Goal: Transaction & Acquisition: Purchase product/service

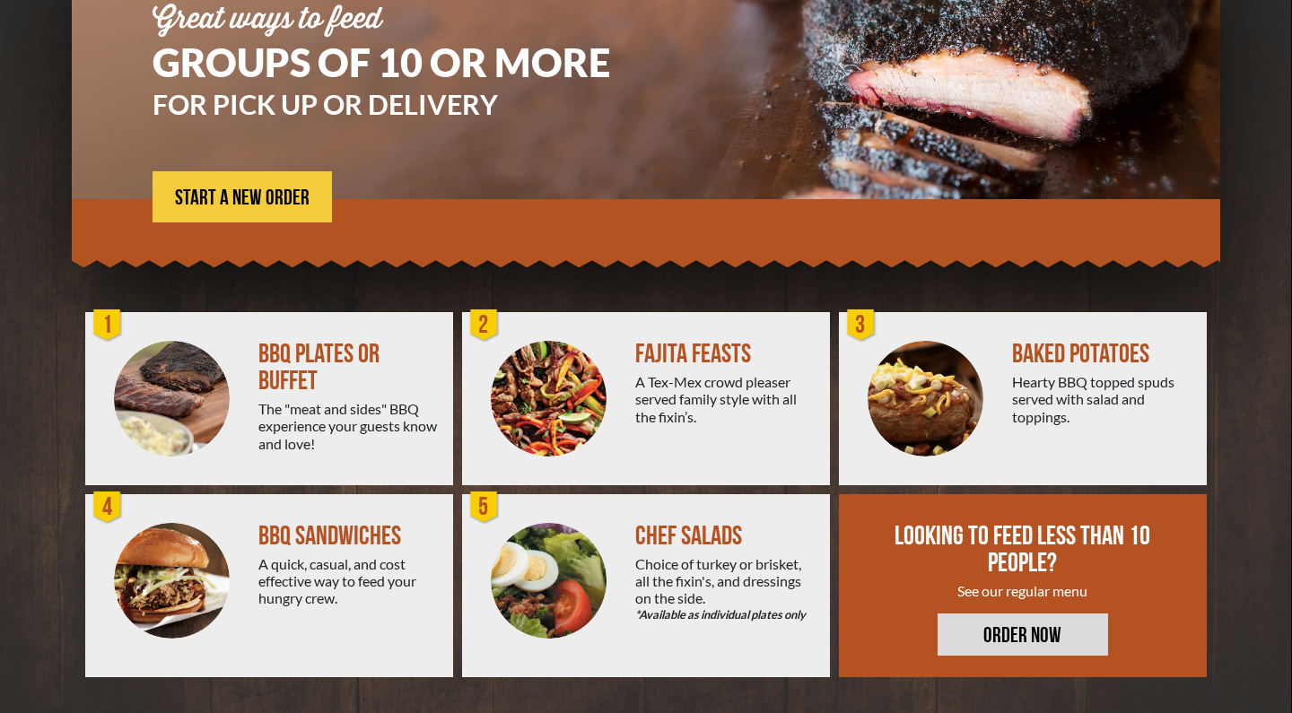
scroll to position [231, 0]
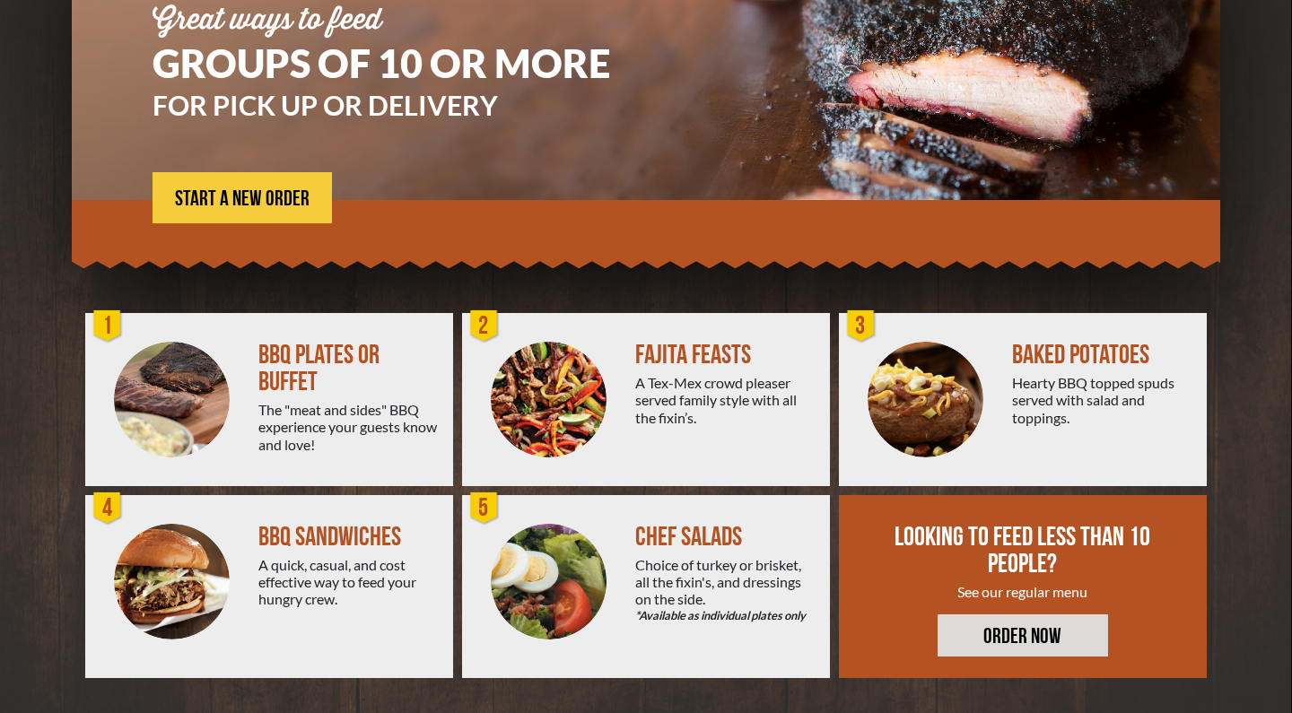
click at [292, 387] on div "BBQ PLATES OR BUFFET" at bounding box center [348, 369] width 180 height 54
click at [109, 319] on div "1" at bounding box center [108, 327] width 36 height 36
click at [111, 321] on div "1" at bounding box center [108, 327] width 36 height 36
click at [238, 193] on span "START A NEW ORDER" at bounding box center [242, 199] width 135 height 22
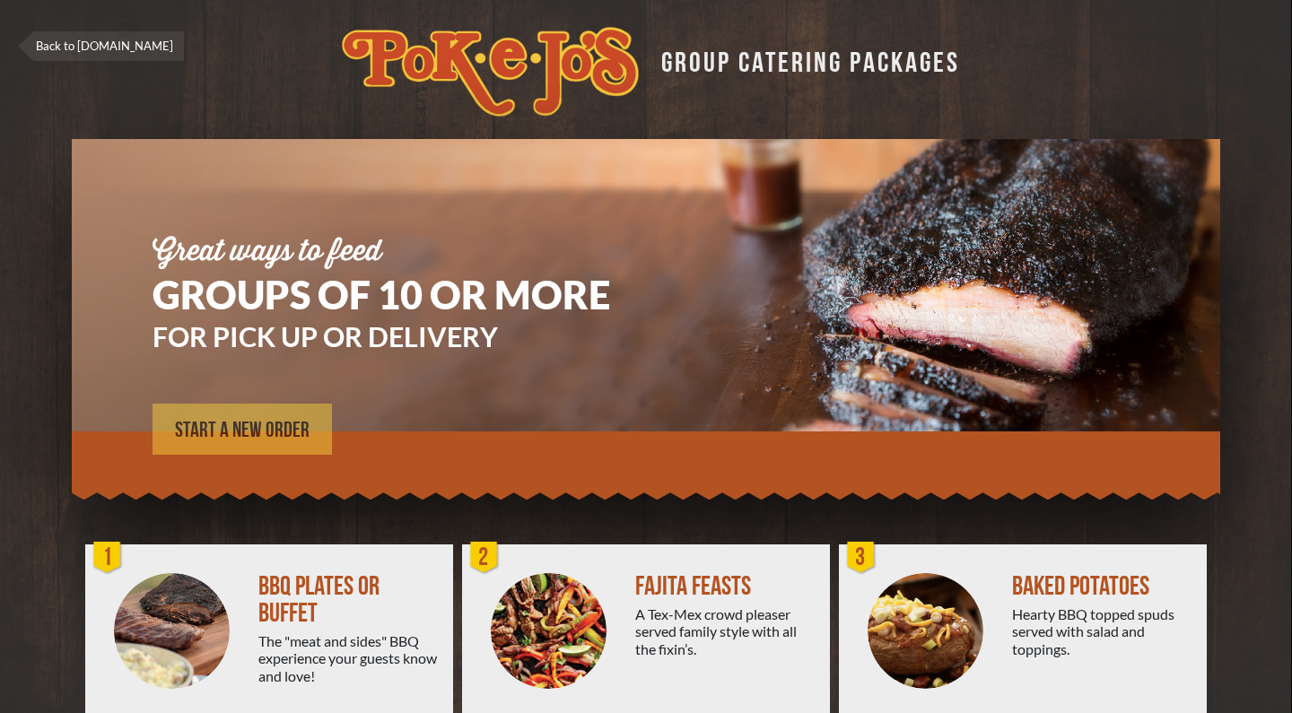
click at [283, 438] on span "START A NEW ORDER" at bounding box center [242, 431] width 135 height 22
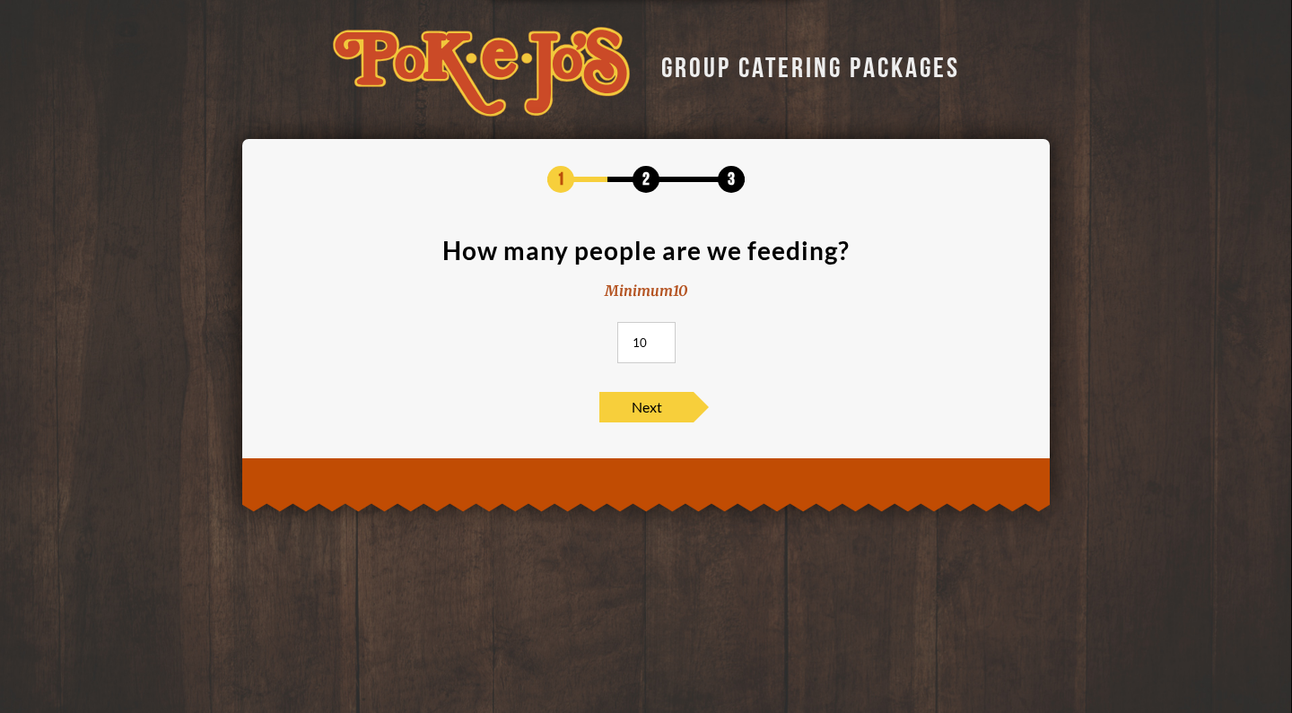
click at [648, 343] on input "10" at bounding box center [646, 342] width 58 height 41
type input "1"
type input "6"
type input "50"
click at [631, 422] on div "1 2 3 How many people are we feeding? Minimum 10 50 Next" at bounding box center [645, 294] width 807 height 310
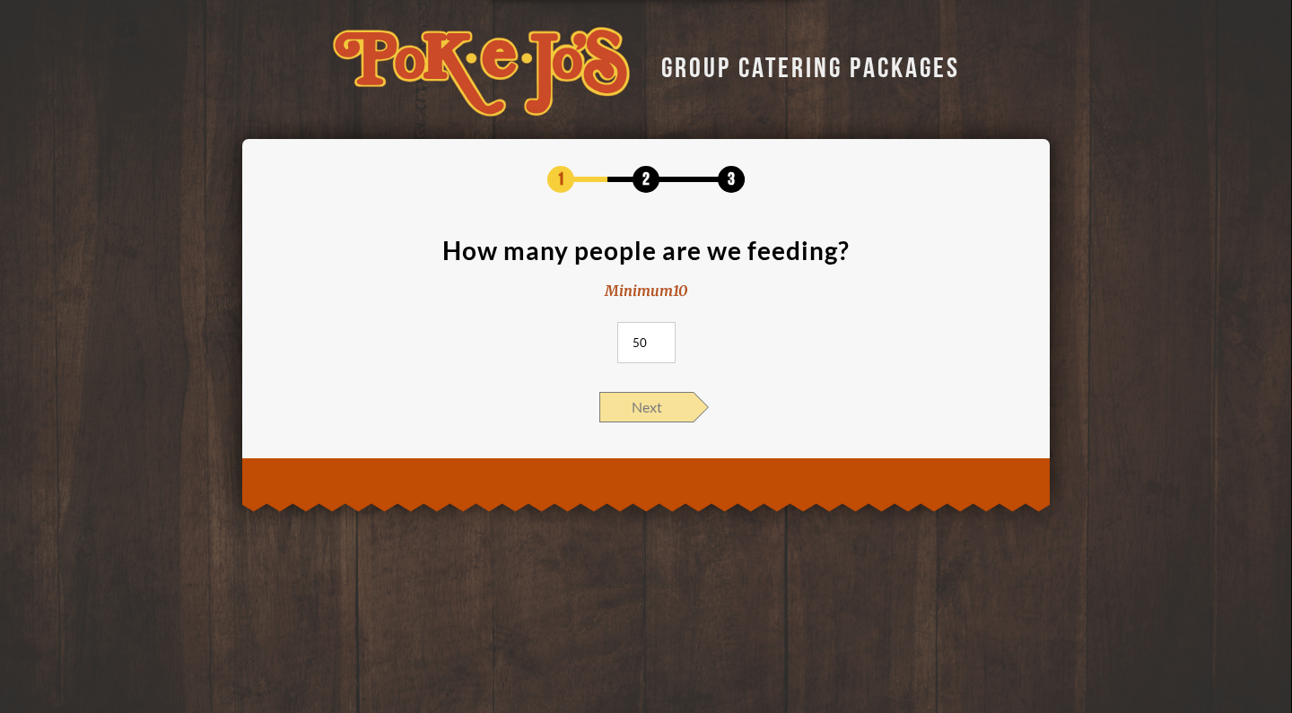
click at [642, 411] on span "Next" at bounding box center [646, 407] width 94 height 30
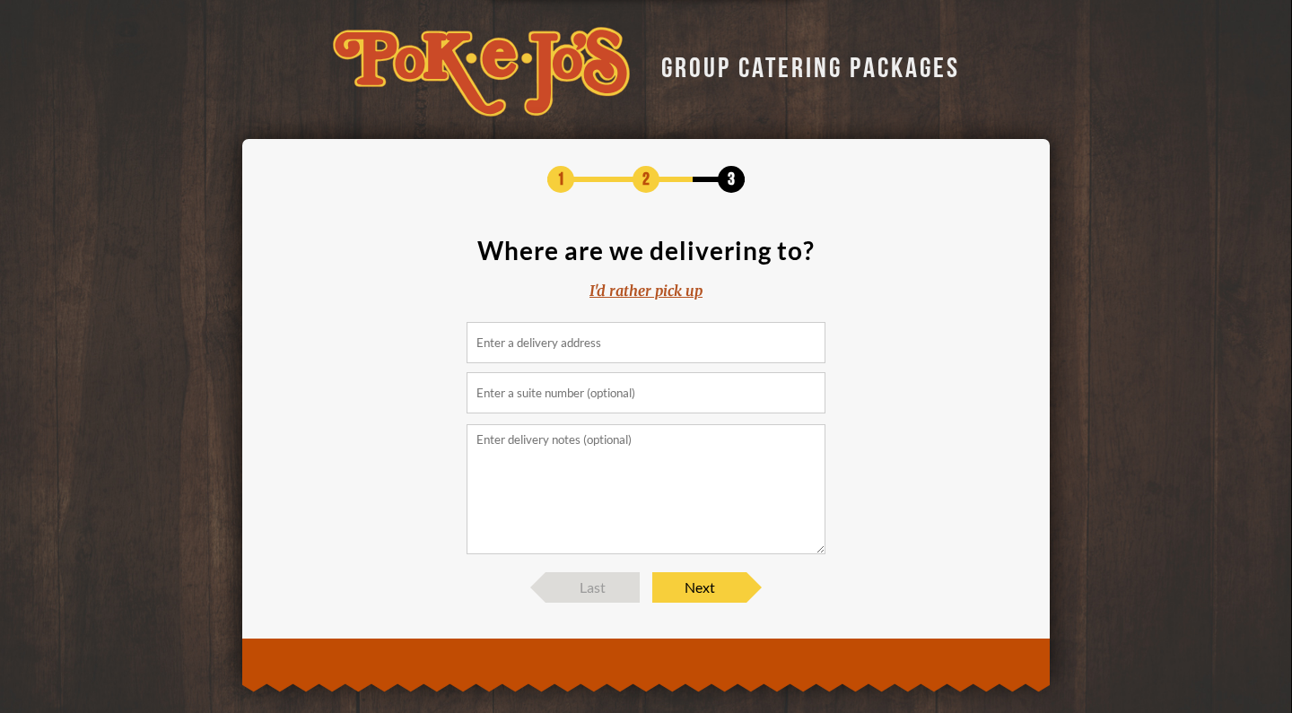
click at [658, 289] on div "I'd rather pick up" at bounding box center [645, 291] width 113 height 21
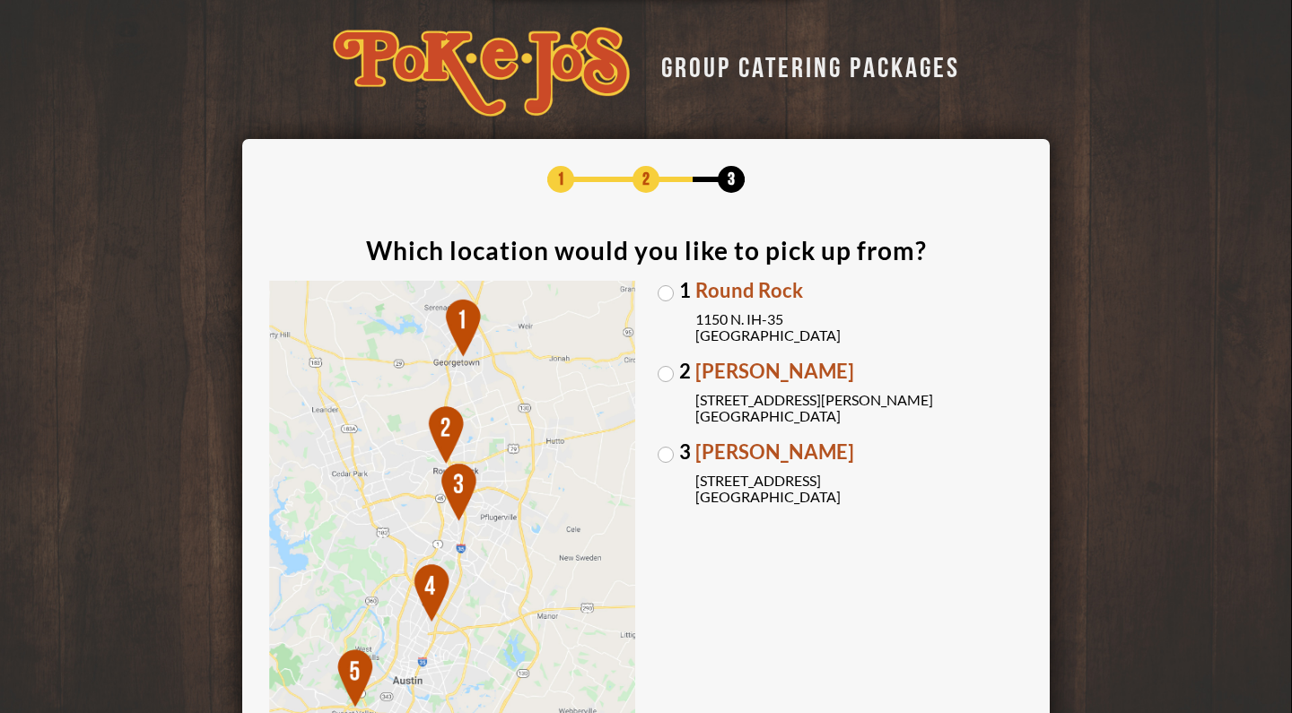
click at [665, 369] on label "2 Parmer Lane 2121 Parmer Lane Austin, TX 78727" at bounding box center [840, 392] width 366 height 63
click at [0, 0] on input "2 Parmer Lane 2121 Parmer Lane Austin, TX 78727" at bounding box center [0, 0] width 0 height 0
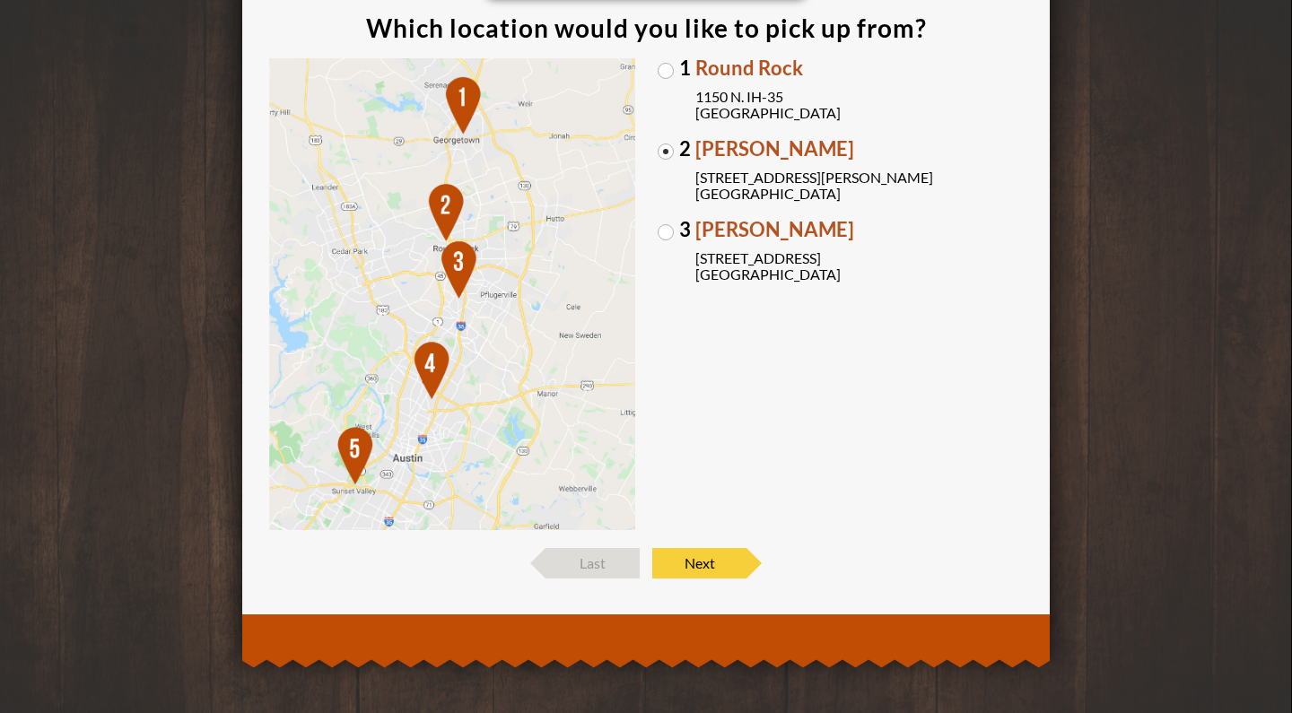
scroll to position [222, 0]
click at [713, 566] on span "Next" at bounding box center [699, 563] width 94 height 30
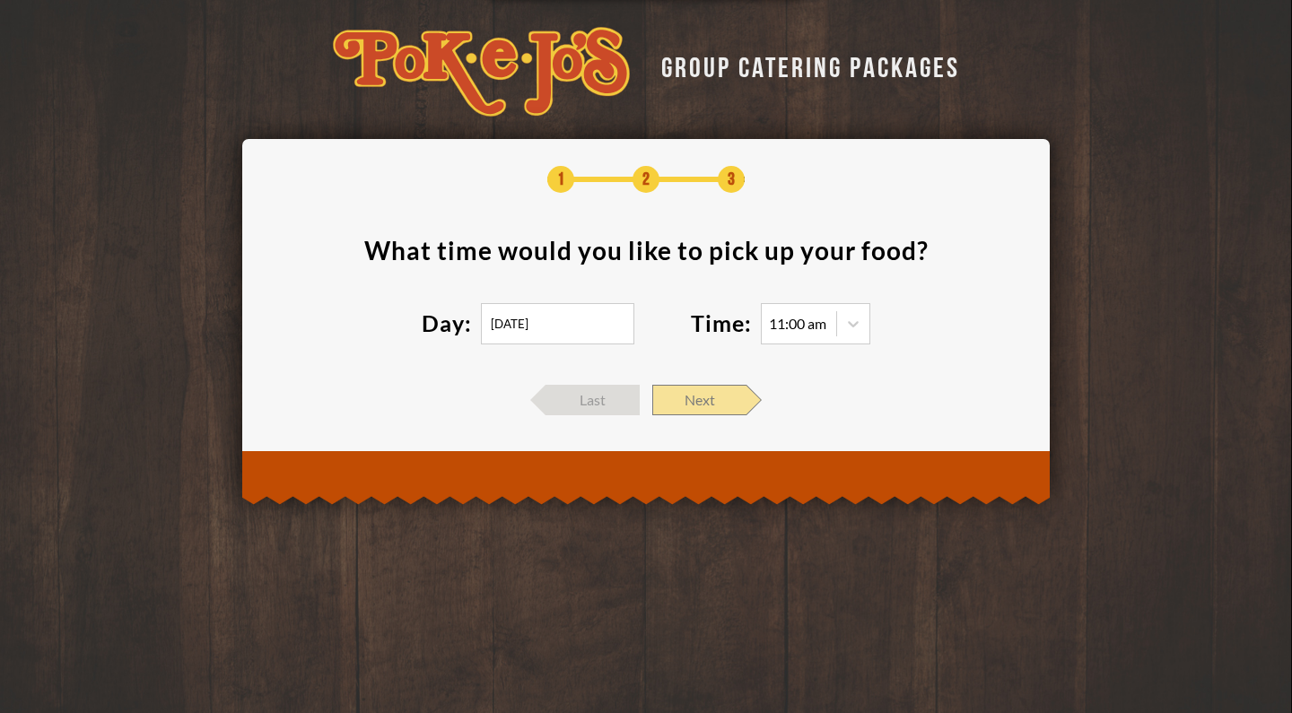
scroll to position [0, 0]
click at [531, 330] on input "09/26/2025" at bounding box center [557, 323] width 153 height 41
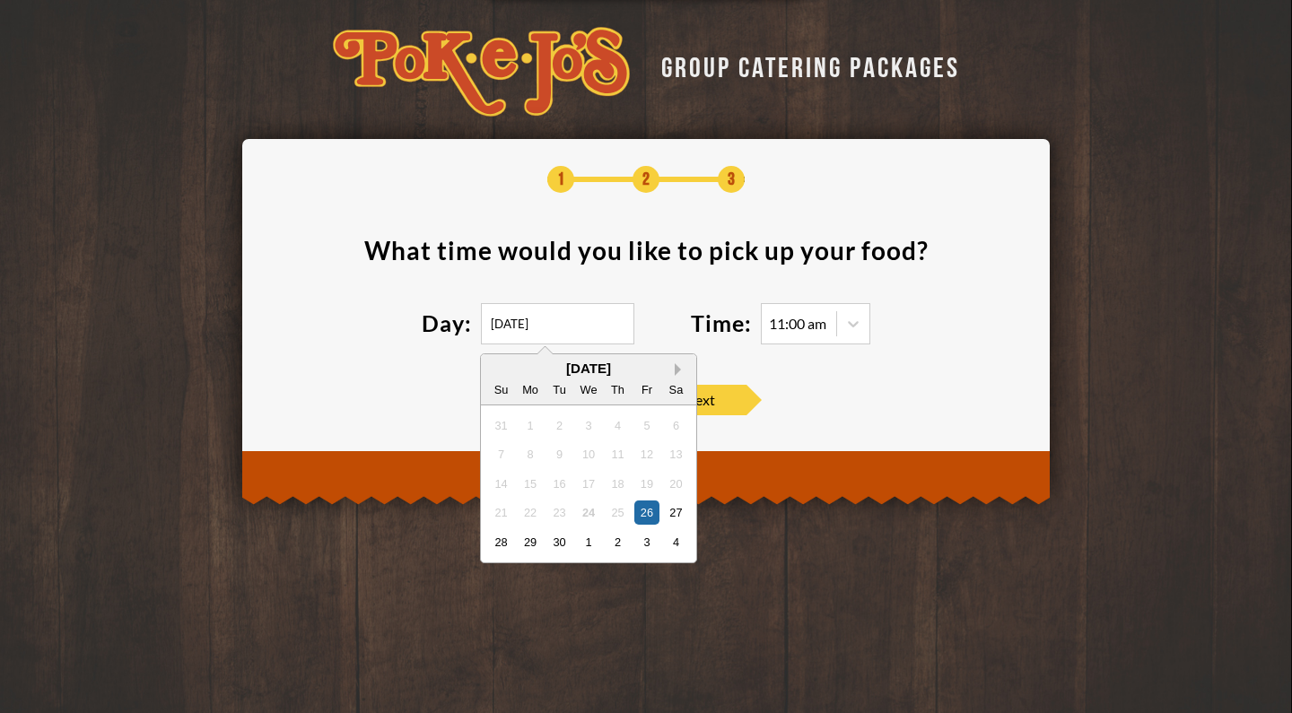
click at [676, 366] on button "Next Month" at bounding box center [681, 369] width 13 height 13
click at [680, 458] on div "11" at bounding box center [676, 454] width 24 height 24
type input "10/11/2025"
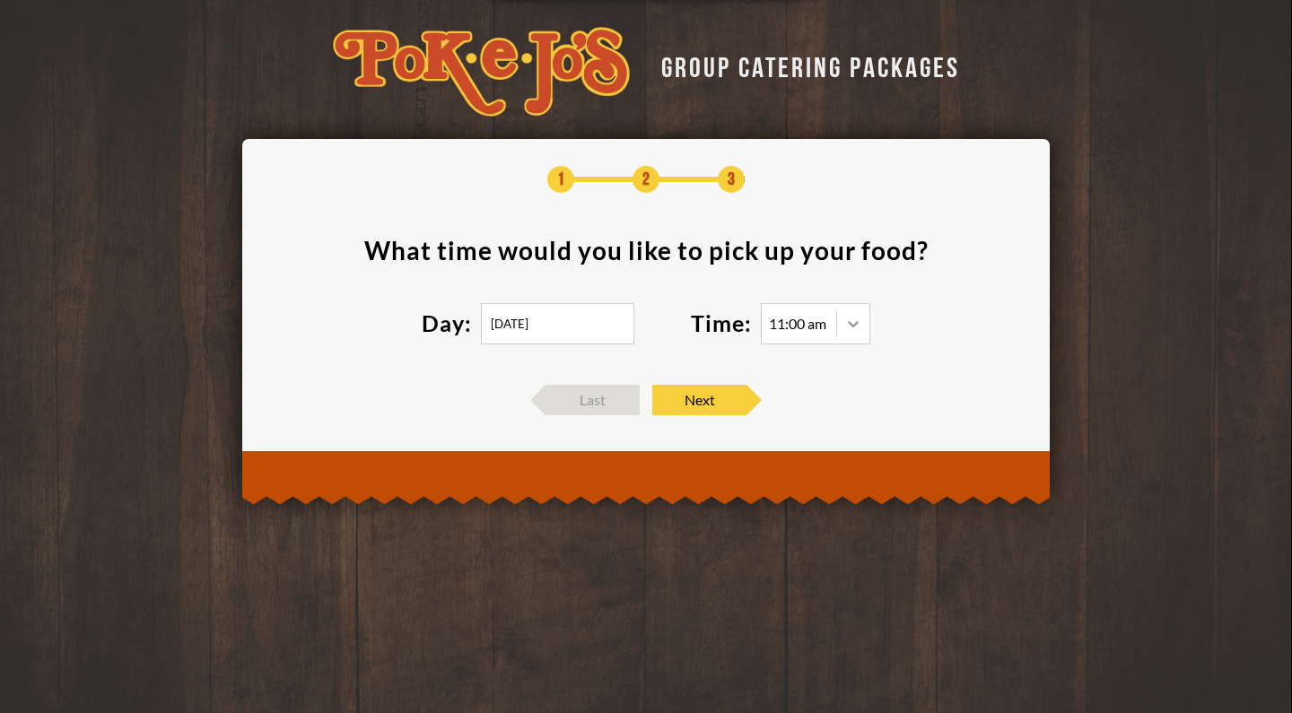
click at [851, 327] on icon at bounding box center [853, 324] width 18 height 18
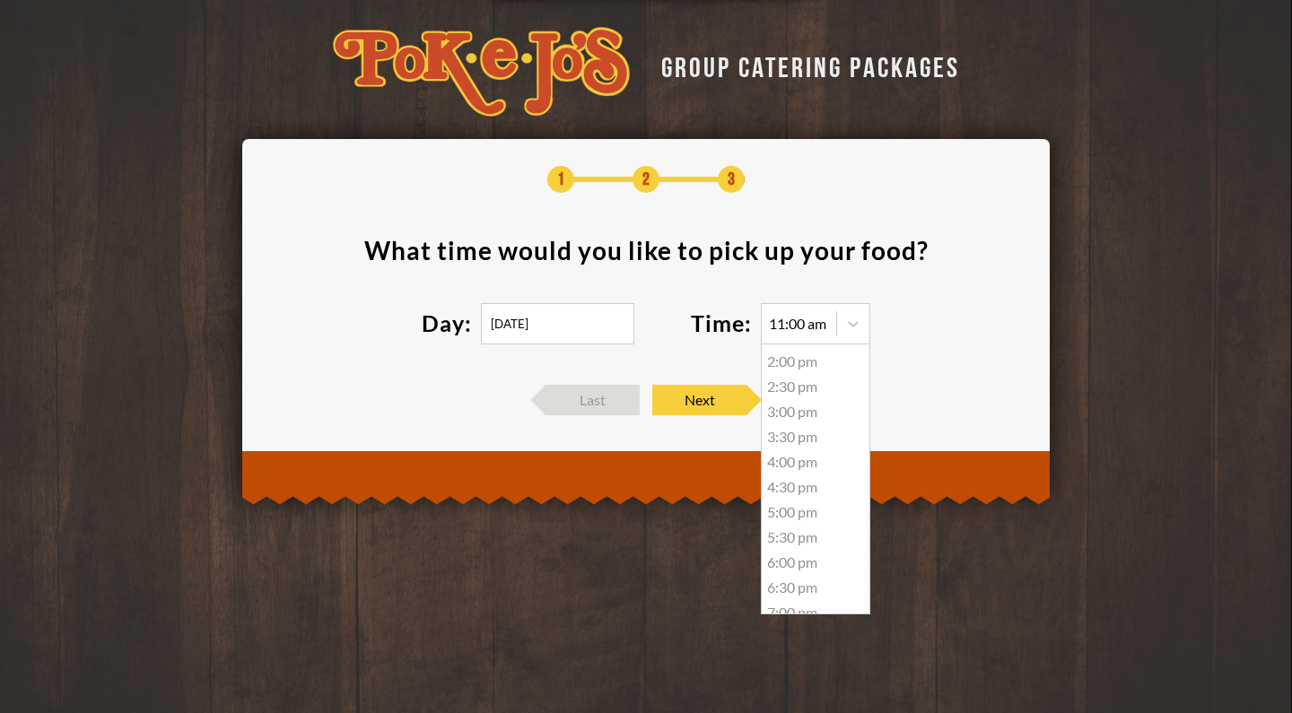
scroll to position [152, 0]
click at [792, 509] on div "5:00 pm" at bounding box center [816, 509] width 108 height 25
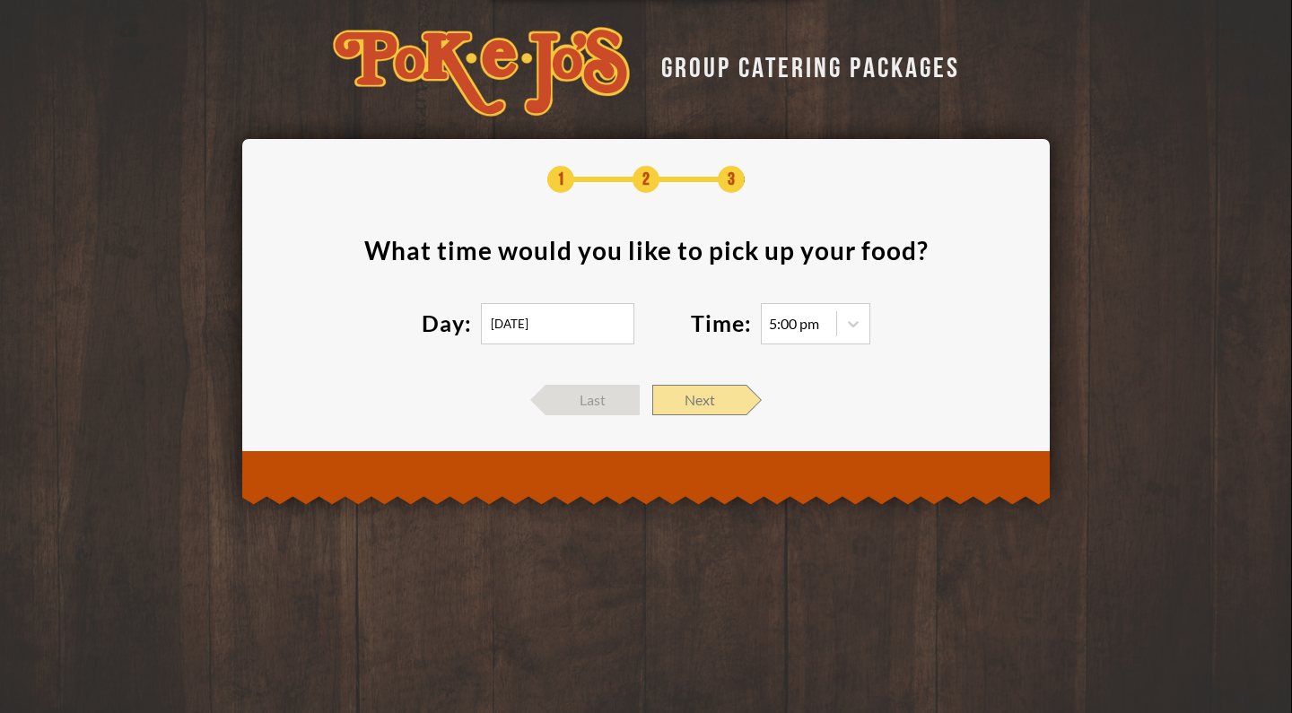
click at [709, 392] on span "Next" at bounding box center [699, 400] width 94 height 30
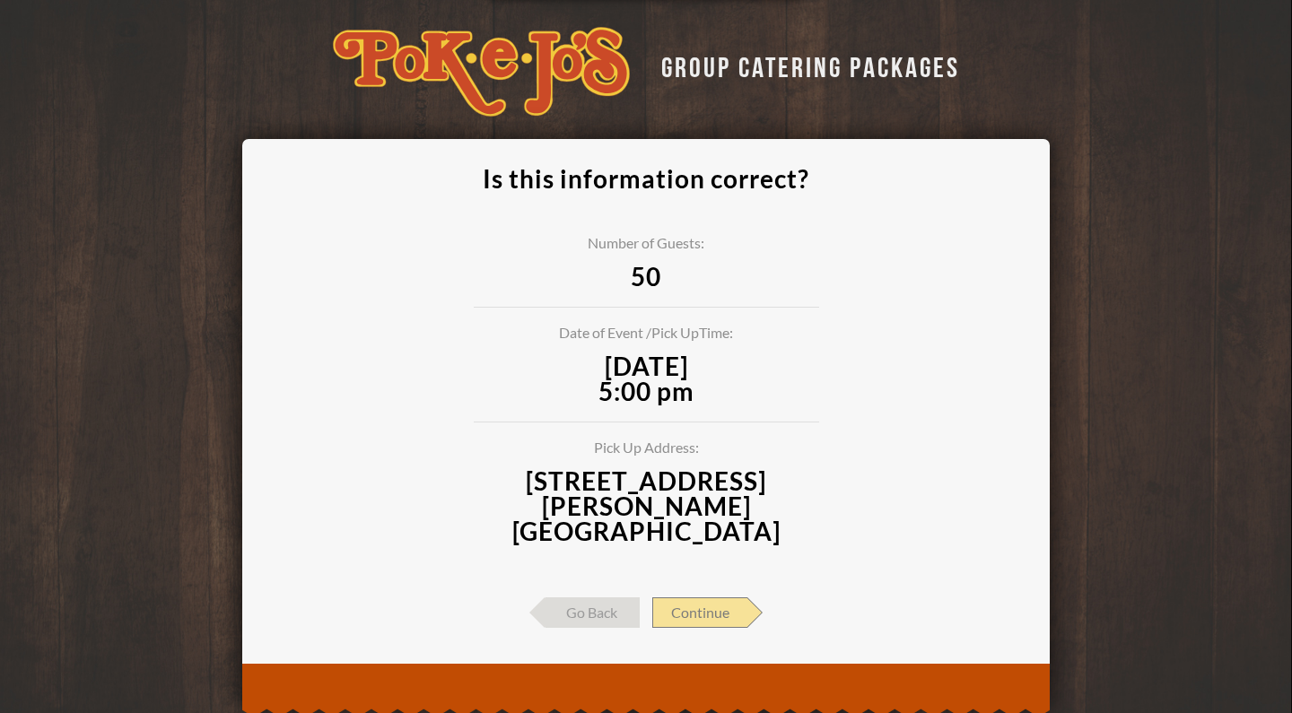
click at [725, 597] on span "Continue" at bounding box center [699, 612] width 95 height 30
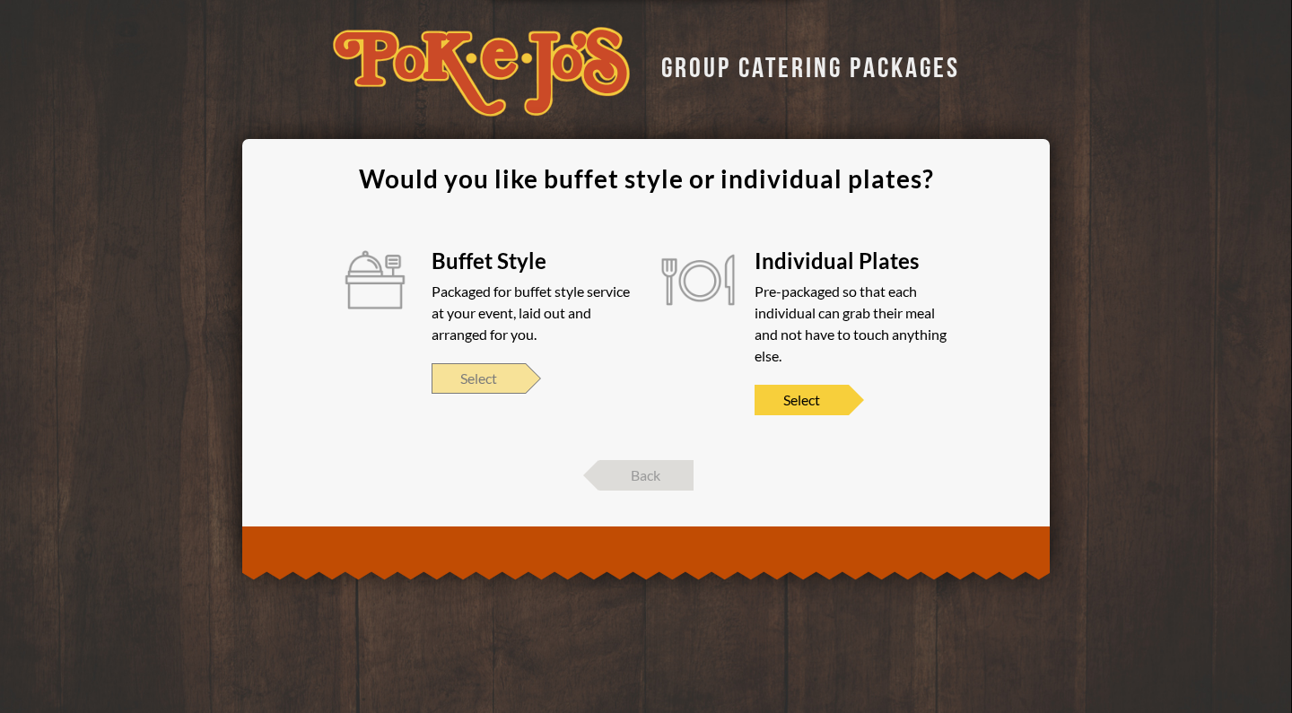
click at [513, 383] on span "Select" at bounding box center [478, 378] width 94 height 30
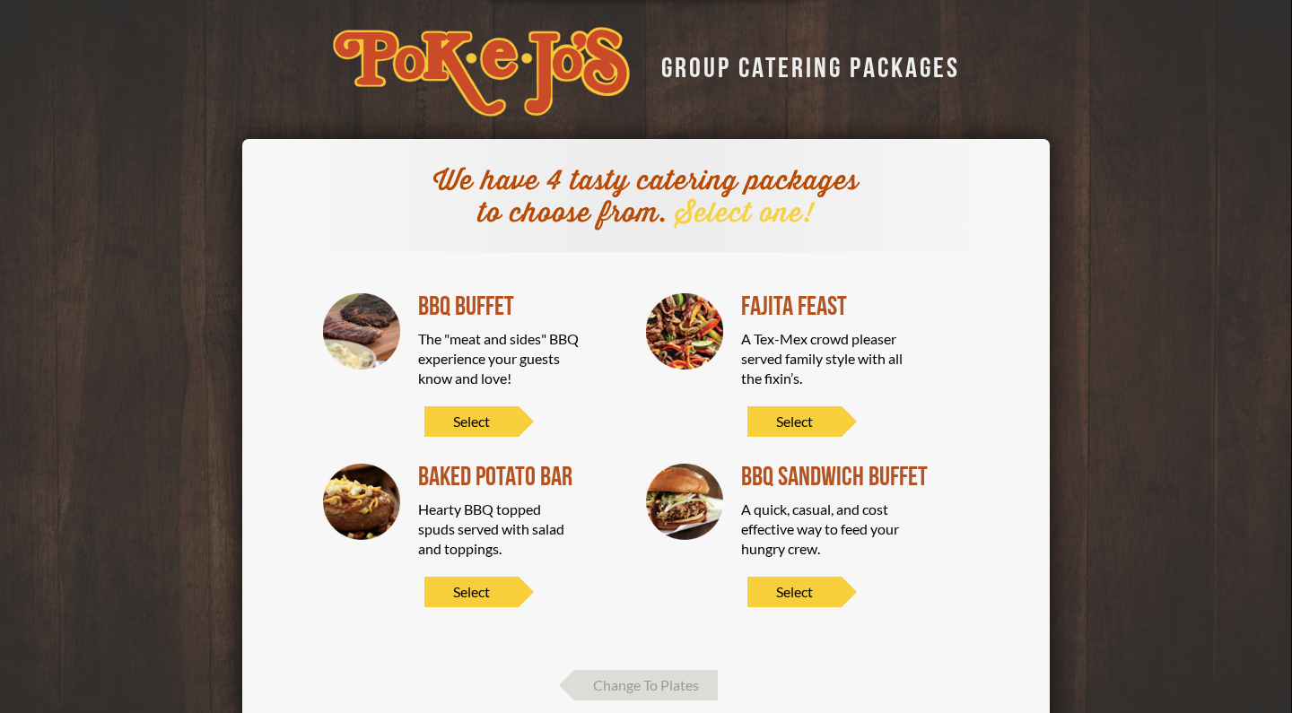
click at [499, 405] on div "BBQ Buffet The "meat and sides" BBQ experience your guests know and love! Select" at bounding box center [518, 365] width 201 height 144
click at [498, 416] on span "Select" at bounding box center [471, 421] width 94 height 30
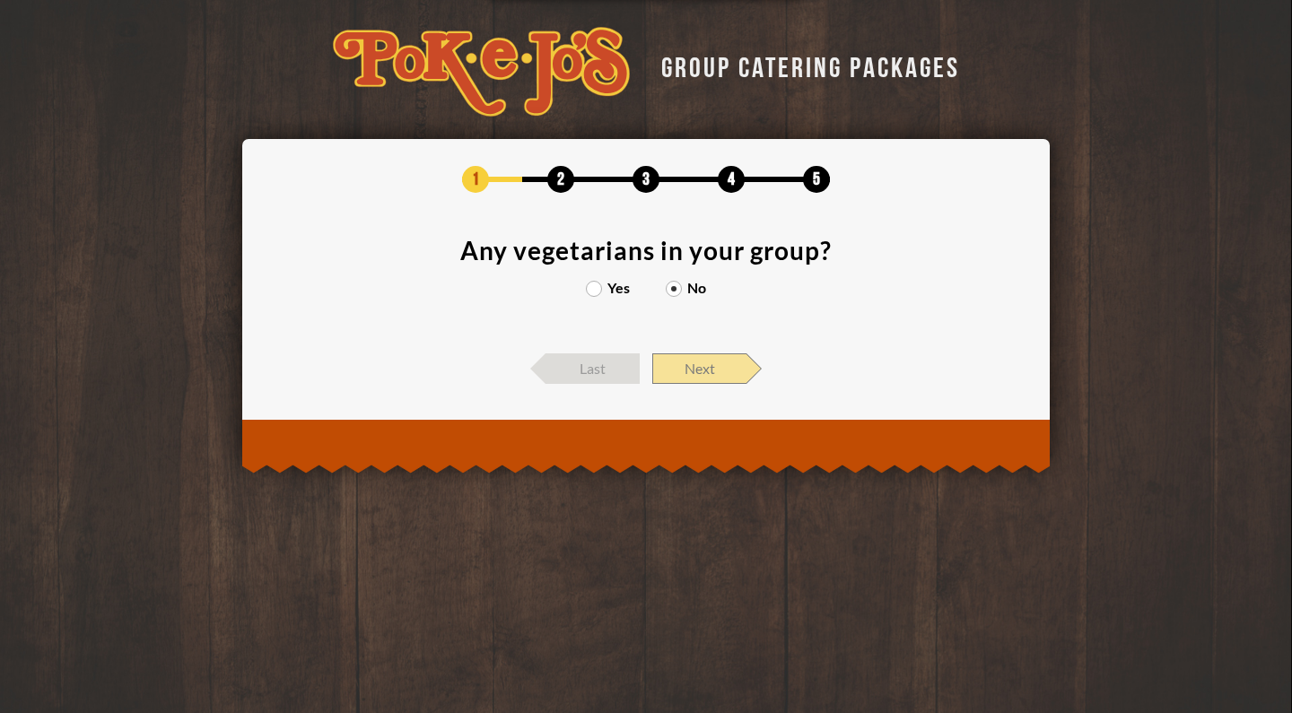
click at [700, 379] on span "Next" at bounding box center [699, 368] width 94 height 30
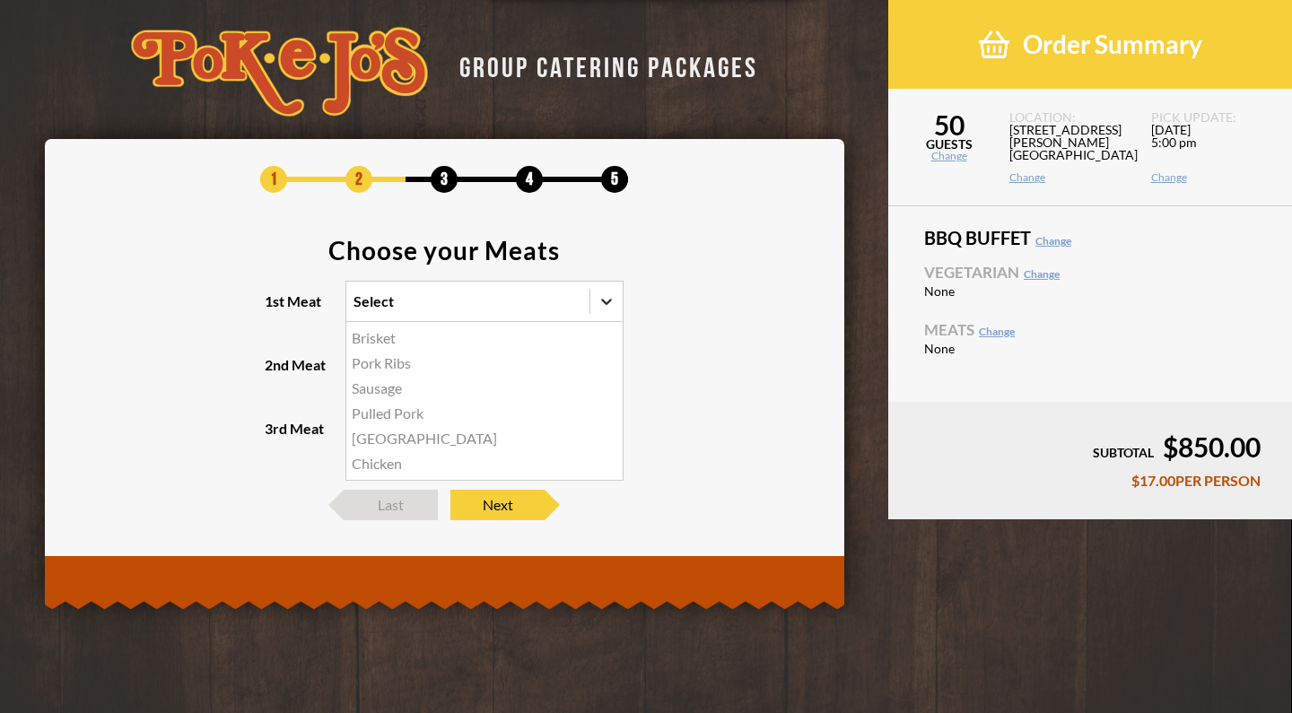
click at [608, 304] on icon at bounding box center [606, 301] width 18 height 18
click at [275, 309] on input "1st Meat option Brisket focused, 1 of 6. 6 results available. Use Up and Down t…" at bounding box center [275, 309] width 0 height 0
click at [390, 338] on div "Brisket" at bounding box center [484, 338] width 276 height 25
click at [275, 309] on input "1st Meat option Brisket focused, 1 of 6. 6 results available. Use Up and Down t…" at bounding box center [275, 309] width 0 height 0
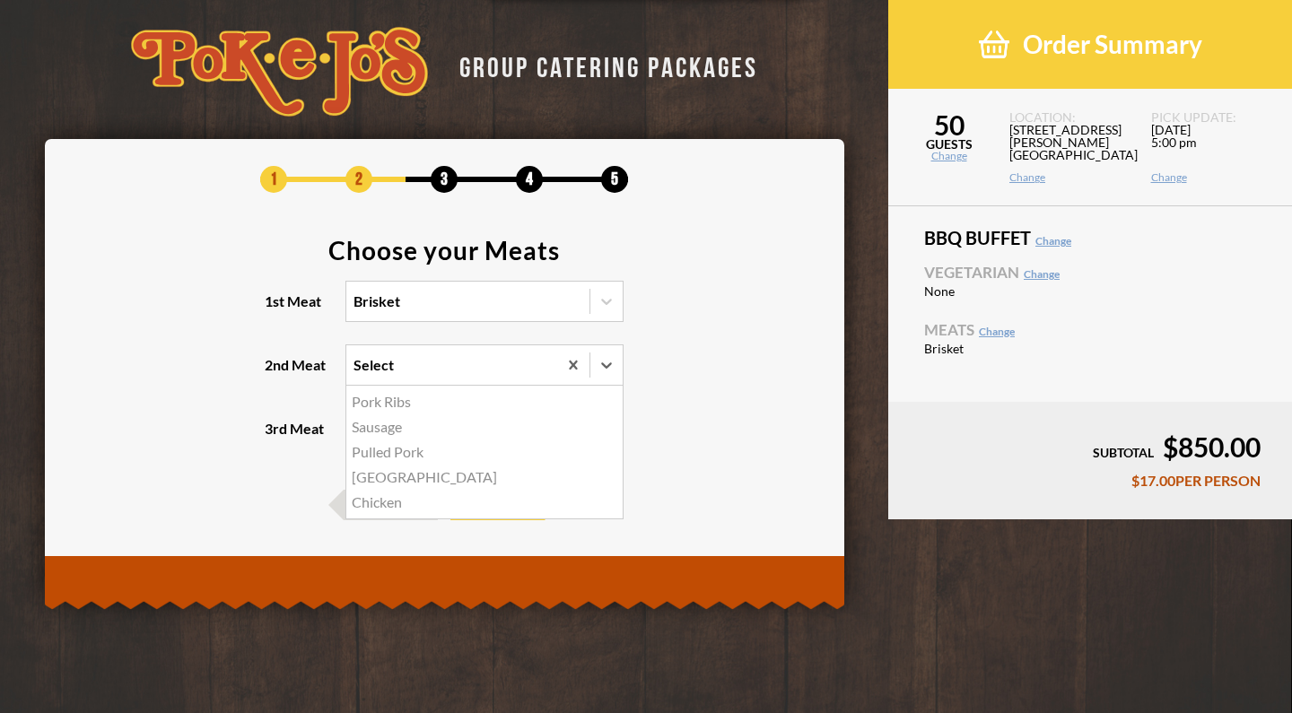
click at [406, 366] on div "Select" at bounding box center [451, 364] width 211 height 39
click at [275, 373] on input "2nd Meat option Pork Ribs focused, 1 of 5. 5 results available. Use Up and Down…" at bounding box center [275, 373] width 0 height 0
click at [396, 430] on div "Sausage" at bounding box center [484, 426] width 276 height 25
click at [275, 373] on input "2nd Meat option Sausage focused, 2 of 5. 5 results available. Use Up and Down t…" at bounding box center [275, 373] width 0 height 0
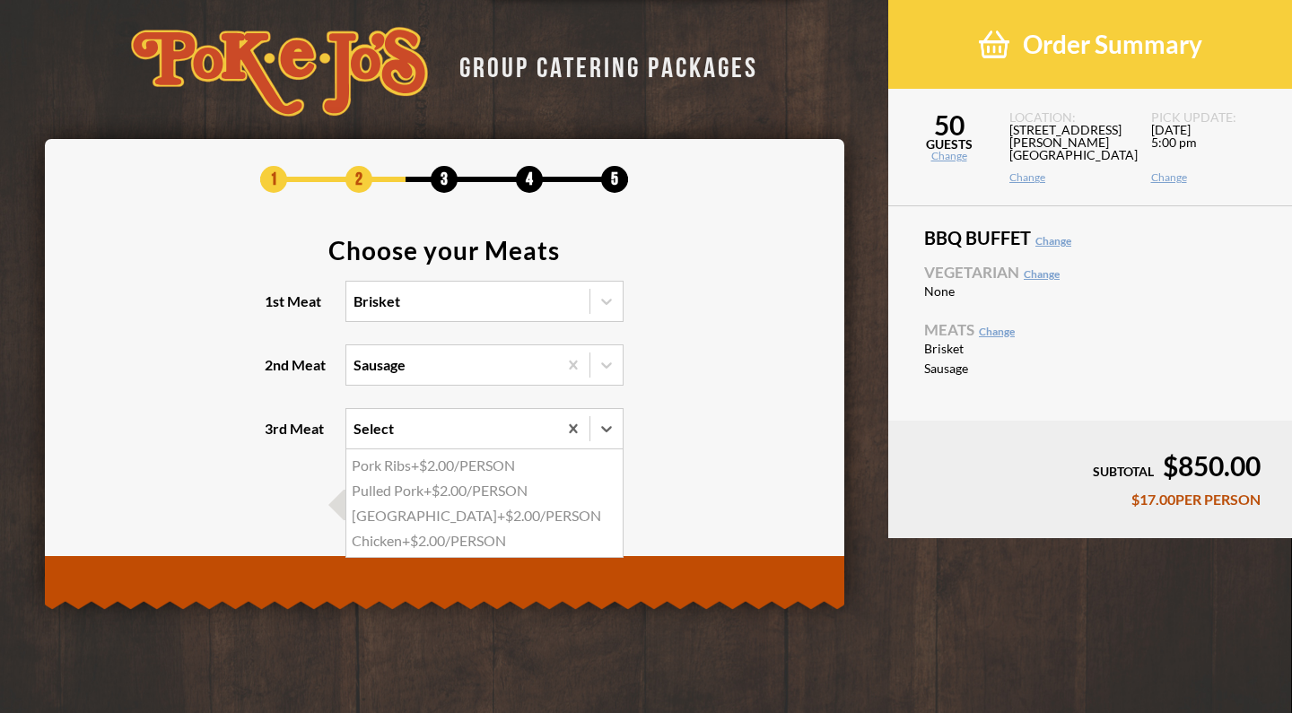
click at [396, 430] on div "Select" at bounding box center [451, 428] width 211 height 39
click at [275, 437] on input "3rd Meat option Pork Ribs focused, 1 of 4. 4 results available. Use Up and Down…" at bounding box center [275, 437] width 0 height 0
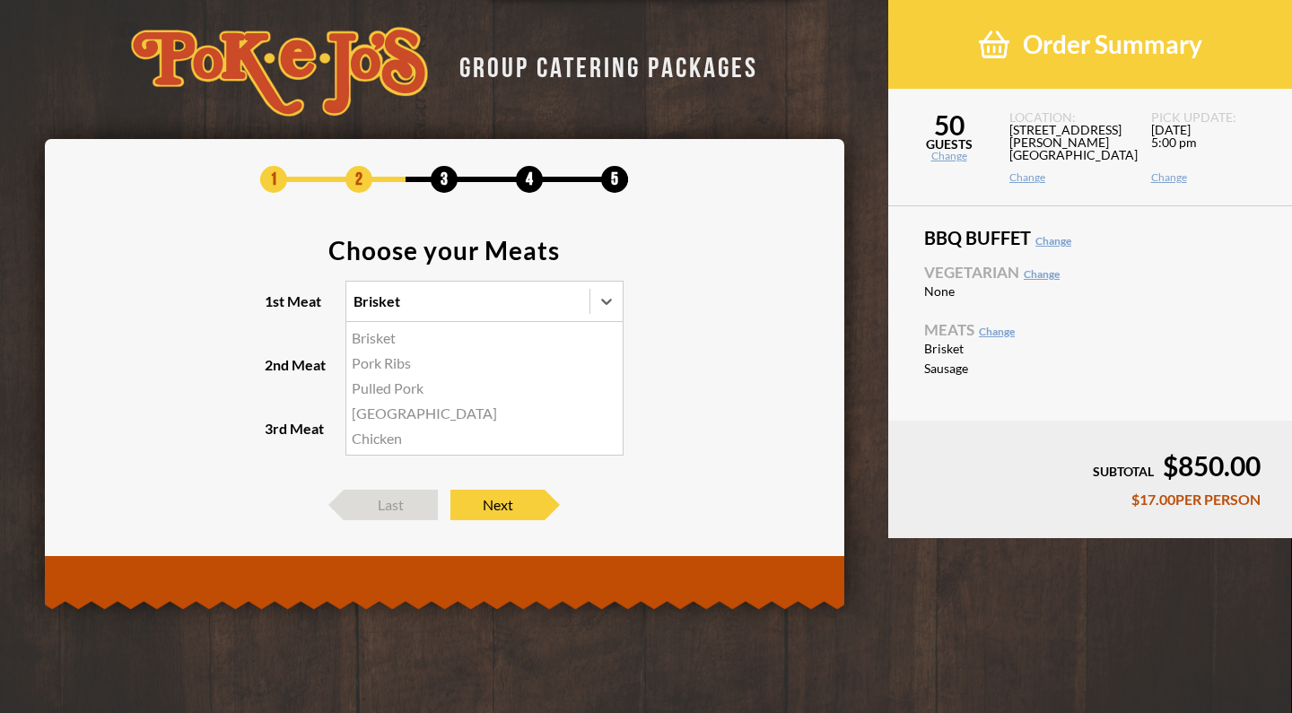
click at [504, 300] on div "Brisket" at bounding box center [467, 301] width 243 height 39
click at [275, 309] on input "1st Meat option Brisket, selected. option Brisket focused, 1 of 5. 5 results av…" at bounding box center [275, 309] width 0 height 0
click at [293, 333] on section "Choose your Meats 1st Meat option Brisket, selected. option Pork Ribs focused, …" at bounding box center [444, 355] width 745 height 234
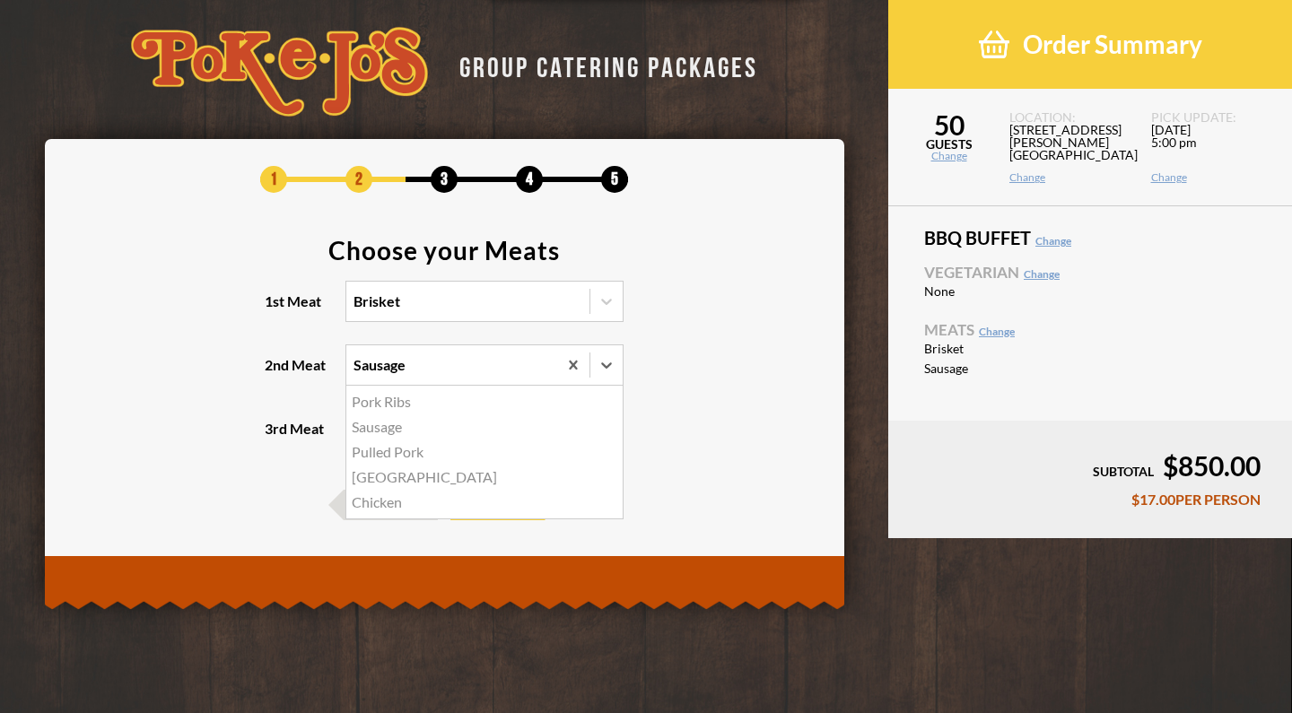
click at [415, 364] on div "Sausage" at bounding box center [451, 364] width 211 height 39
click at [275, 373] on input "2nd Meat option Sausage, selected. option Pork Ribs focused, 1 of 5. 5 results …" at bounding box center [275, 373] width 0 height 0
click at [388, 502] on div "Chicken" at bounding box center [484, 502] width 276 height 25
click at [275, 373] on input "2nd Meat option Sausage, selected. option Chicken focused, 5 of 5. 5 results av…" at bounding box center [275, 373] width 0 height 0
click at [443, 437] on div "Select" at bounding box center [451, 428] width 211 height 39
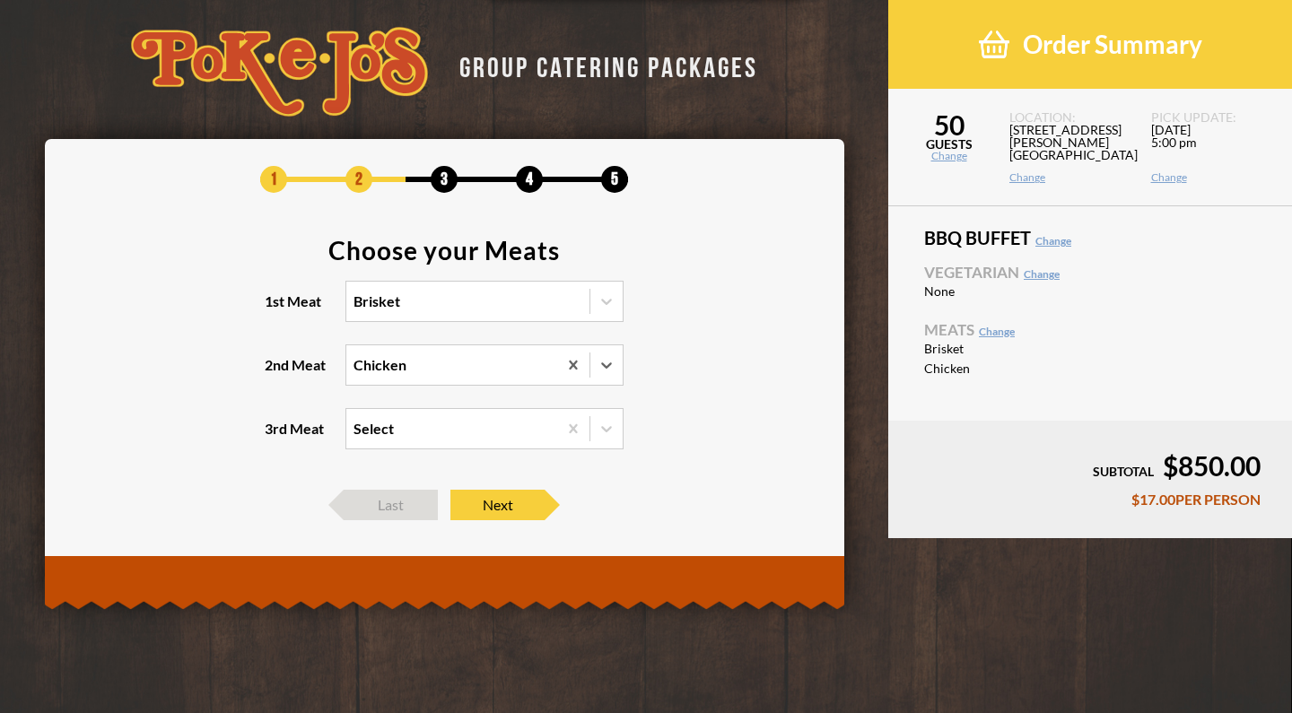
click at [275, 437] on input "3rd Meat Select" at bounding box center [275, 437] width 0 height 0
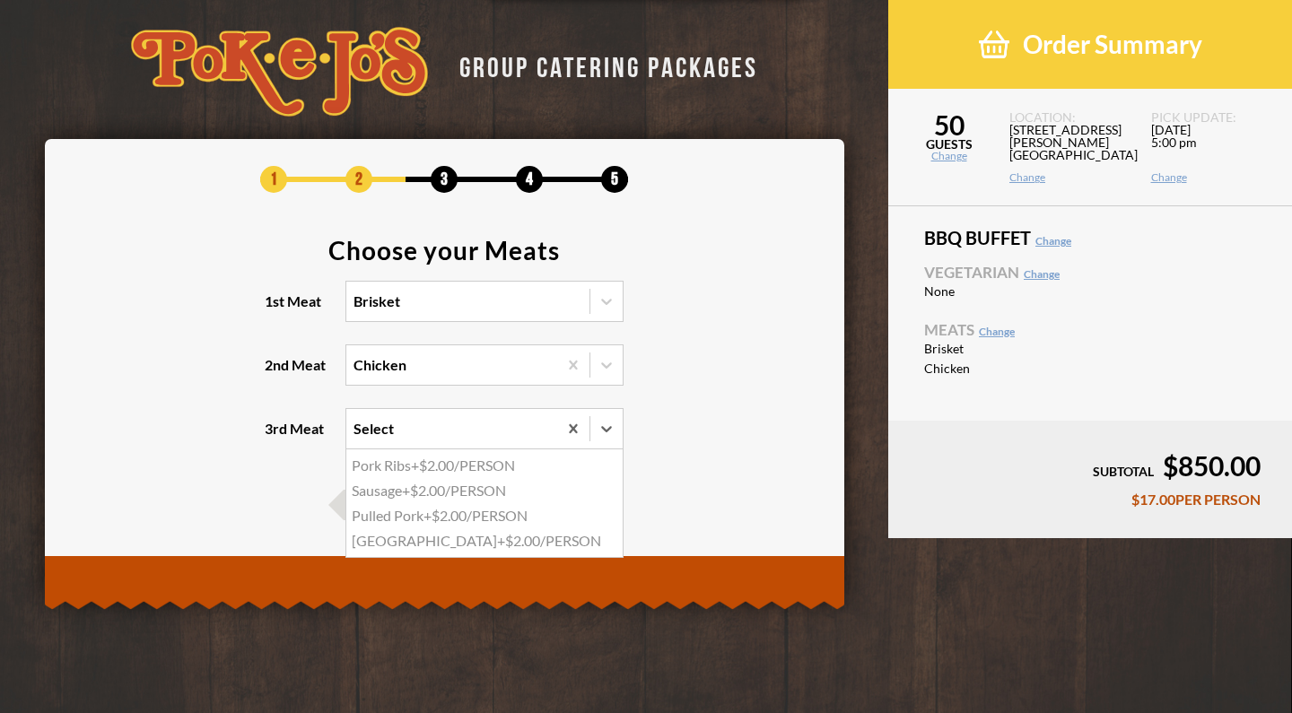
click at [441, 490] on div "Sausage +$2.00/PERSON" at bounding box center [484, 490] width 276 height 25
click at [275, 437] on input "3rd Meat option Sausage focused, 2 of 4. 4 results available. Use Up and Down t…" at bounding box center [275, 437] width 0 height 0
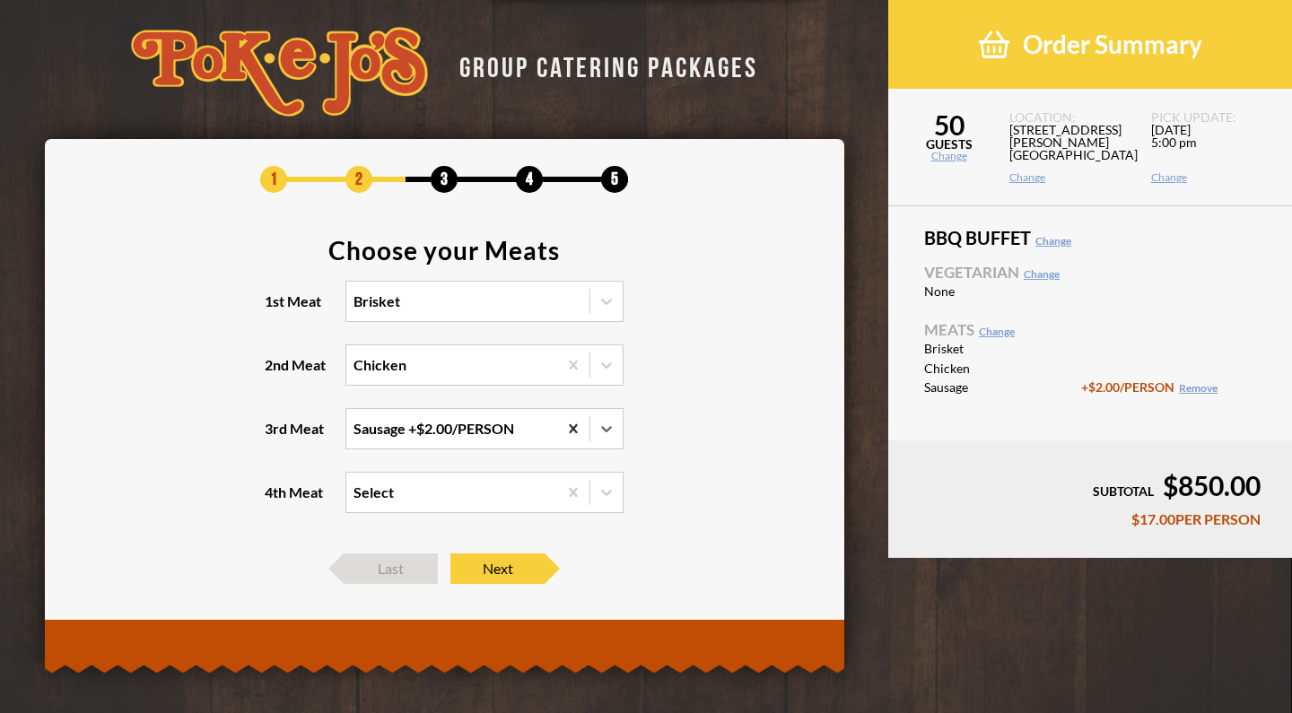
click at [573, 431] on icon at bounding box center [573, 429] width 18 height 18
click at [275, 437] on input "3rd Meat option Sausage, selected. 0 results available. Select is focused , pre…" at bounding box center [275, 437] width 0 height 0
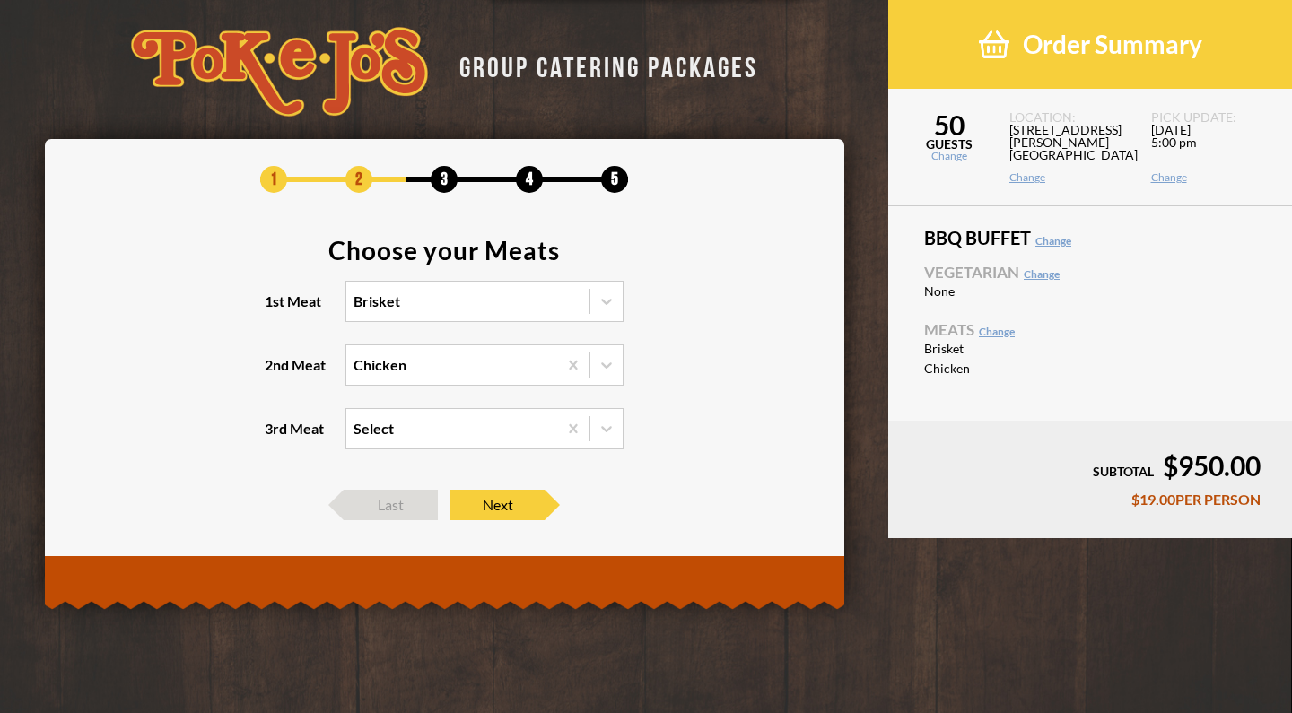
click at [649, 474] on div "1 2 3 4 5 Choose your Meats 1st Meat Brisket 2nd Meat Chicken 3rd Meat Select L…" at bounding box center [444, 343] width 745 height 354
click at [491, 501] on span "Next" at bounding box center [497, 505] width 94 height 30
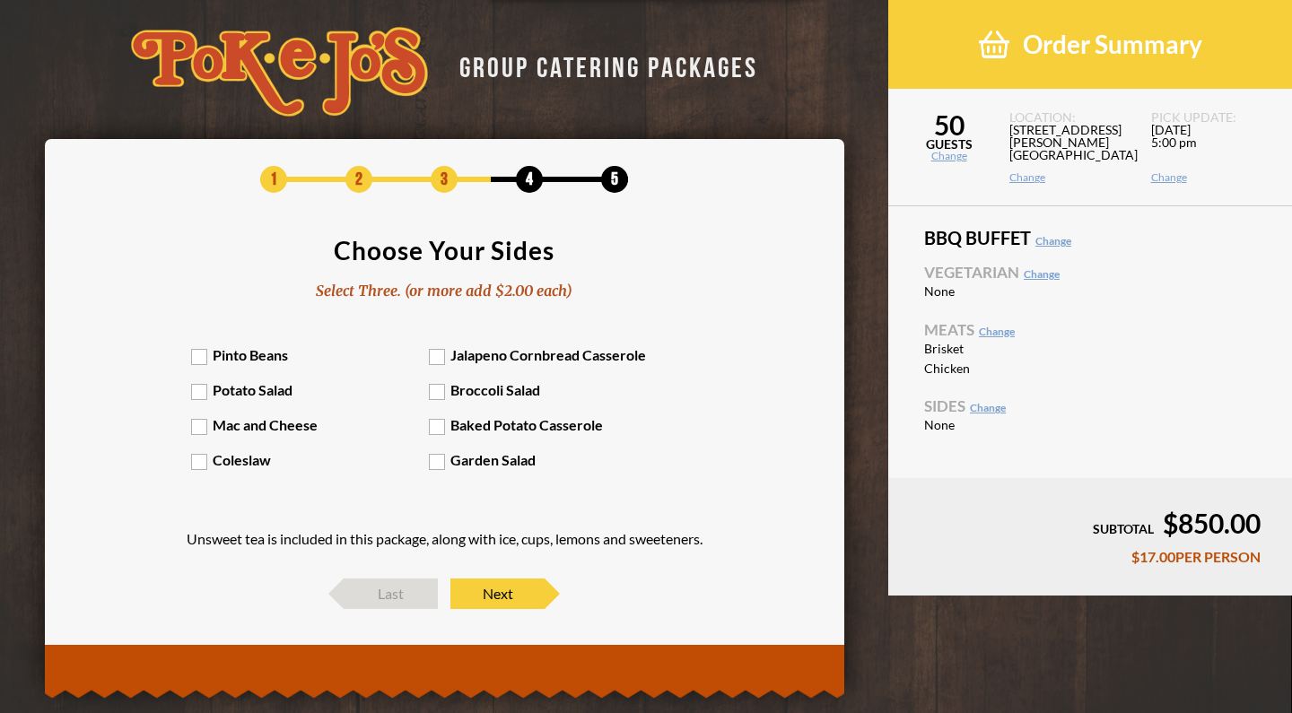
click at [198, 360] on label "Pinto Beans" at bounding box center [310, 354] width 239 height 17
click at [0, 0] on input "Pinto Beans" at bounding box center [0, 0] width 0 height 0
click at [198, 397] on label "Potato Salad" at bounding box center [310, 389] width 239 height 17
click at [0, 0] on input "Potato Salad" at bounding box center [0, 0] width 0 height 0
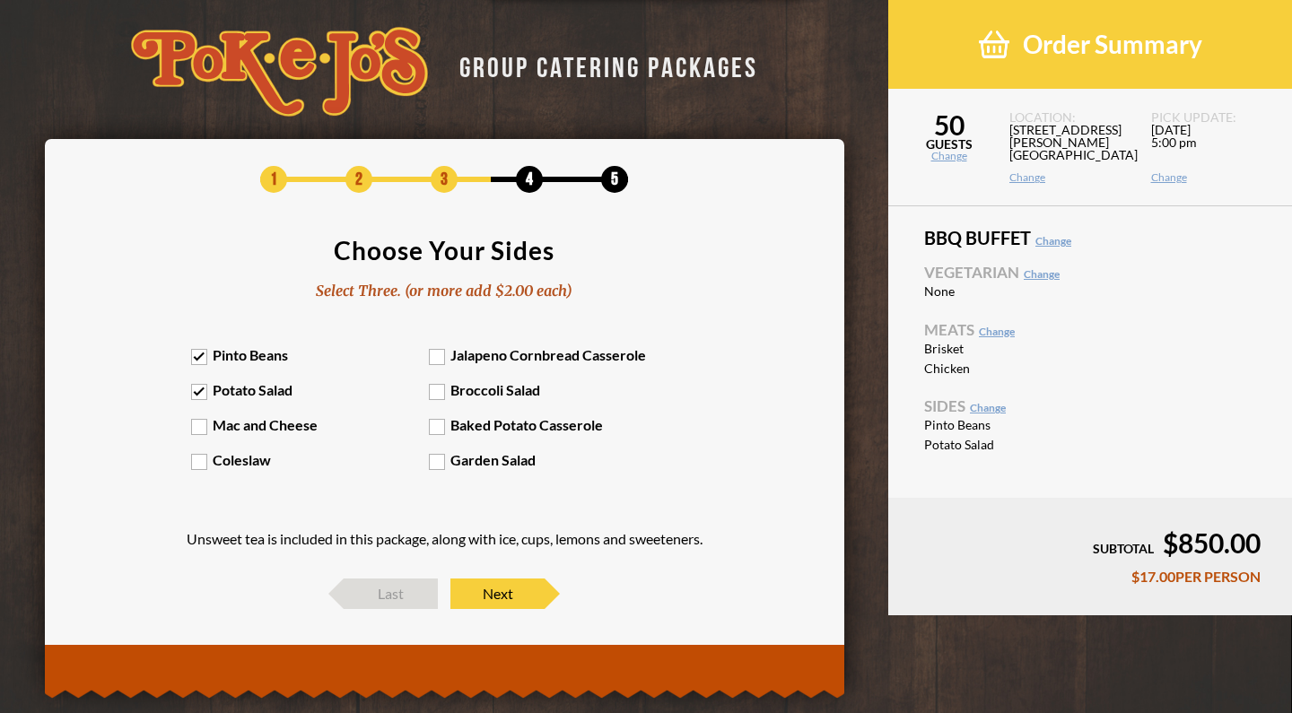
click at [198, 428] on label "Mac and Cheese" at bounding box center [310, 424] width 239 height 17
click at [0, 0] on input "Mac and Cheese" at bounding box center [0, 0] width 0 height 0
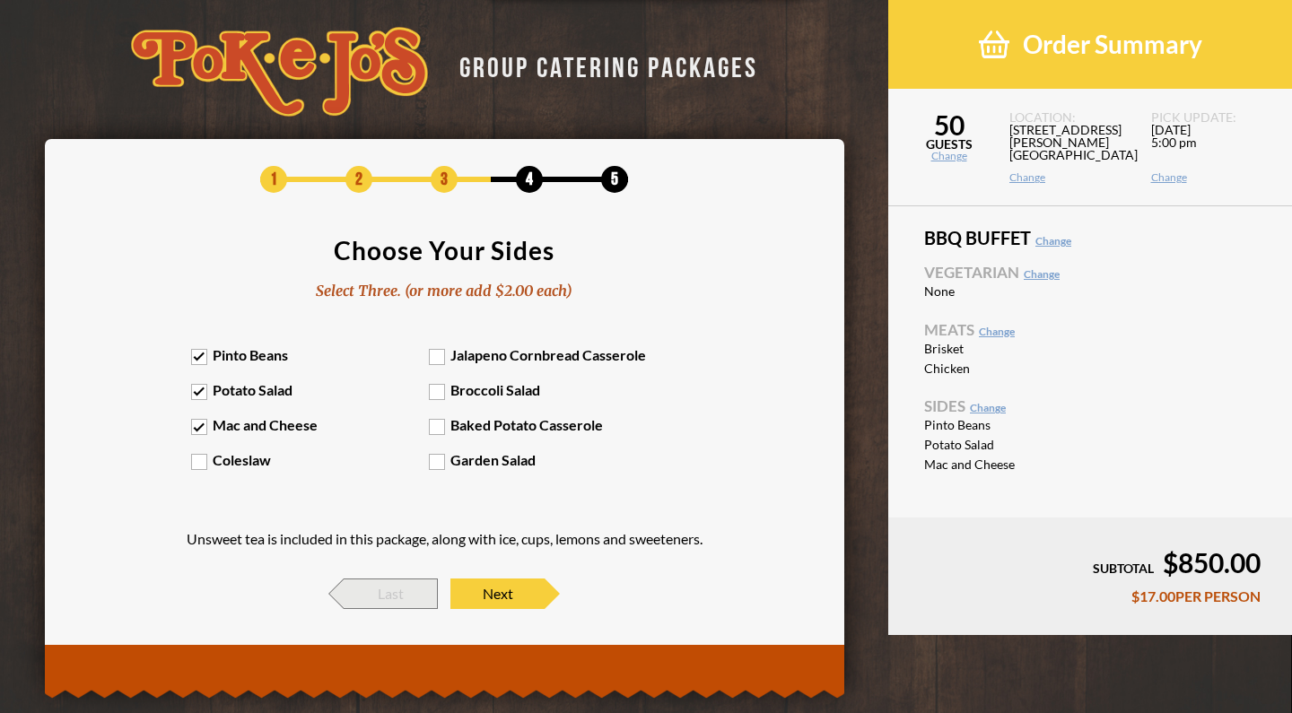
click at [398, 589] on span "Last" at bounding box center [391, 594] width 94 height 30
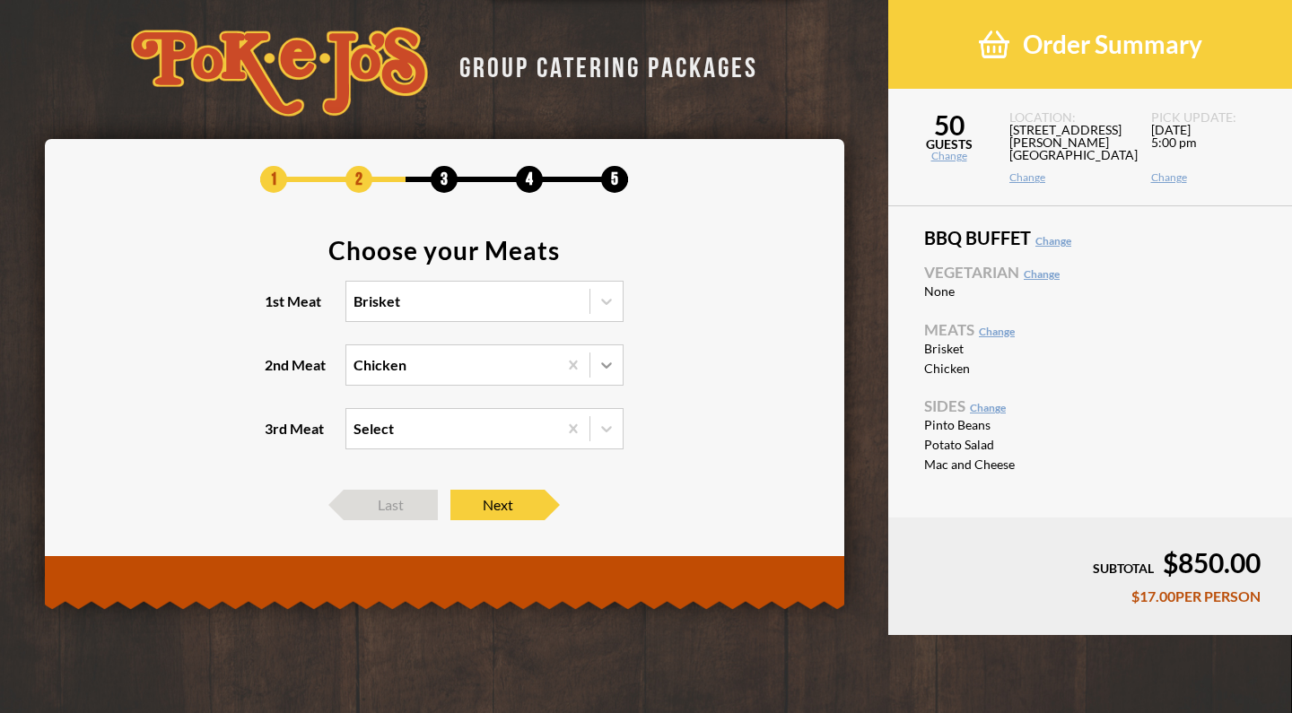
click at [606, 367] on icon at bounding box center [606, 365] width 11 height 6
click at [275, 373] on input "2nd Meat Chicken" at bounding box center [275, 373] width 0 height 0
click at [684, 403] on section "Choose your Meats 1st Meat Brisket 2nd Meat option Pork Ribs focused, 1 of 5. 5…" at bounding box center [444, 355] width 745 height 234
click at [512, 501] on span "Next" at bounding box center [497, 505] width 94 height 30
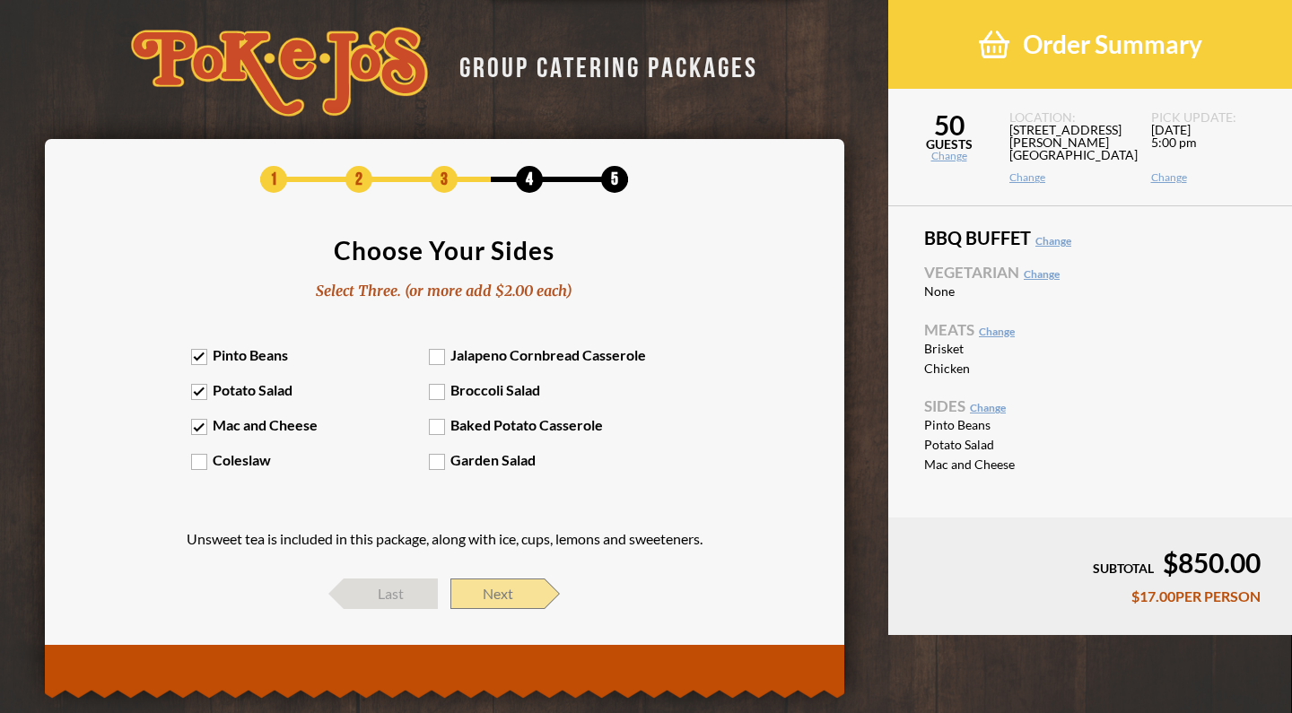
click at [536, 597] on span "Next" at bounding box center [497, 594] width 94 height 30
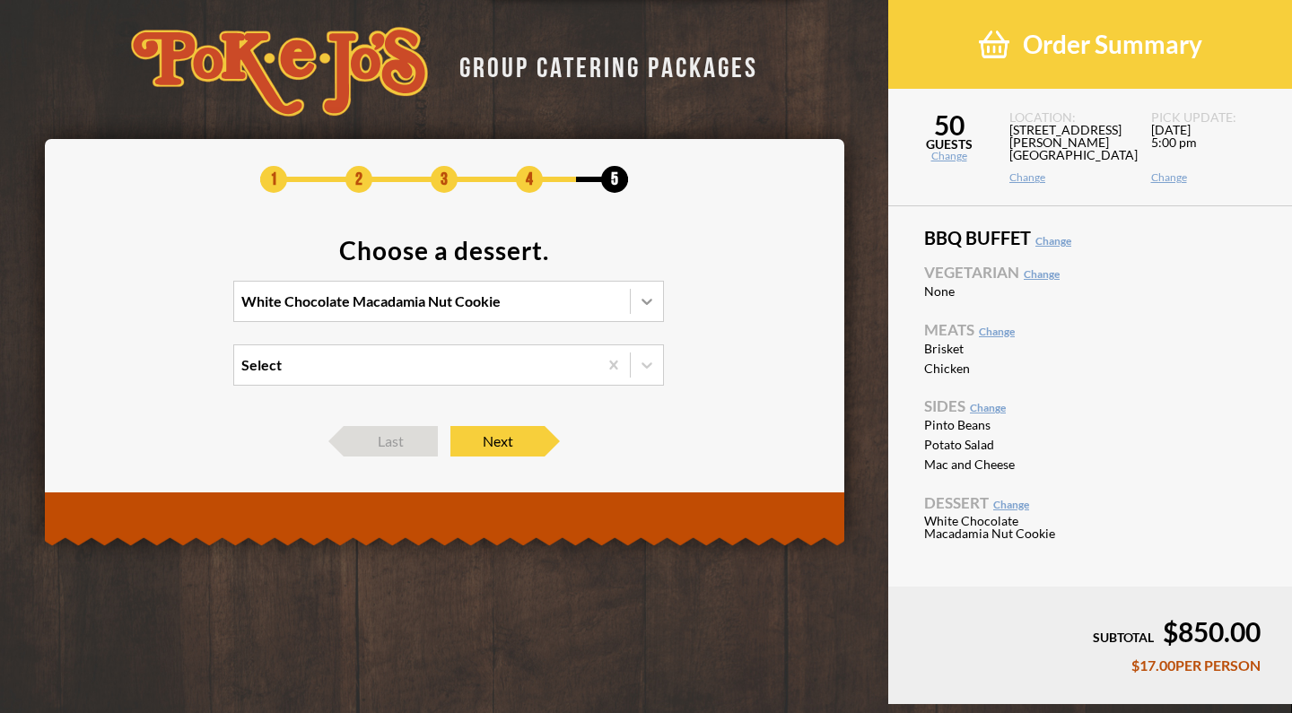
click at [636, 313] on div at bounding box center [647, 301] width 32 height 32
click at [163, 309] on input "White Chocolate Macadamia Nut Cookie" at bounding box center [163, 309] width 0 height 0
click at [415, 412] on div "No Dessert -$0.25/PERSON" at bounding box center [448, 413] width 429 height 25
click at [163, 309] on input "option No Dessert focused, 4 of 4. 4 results available. Use Up and Down to choo…" at bounding box center [163, 309] width 0 height 0
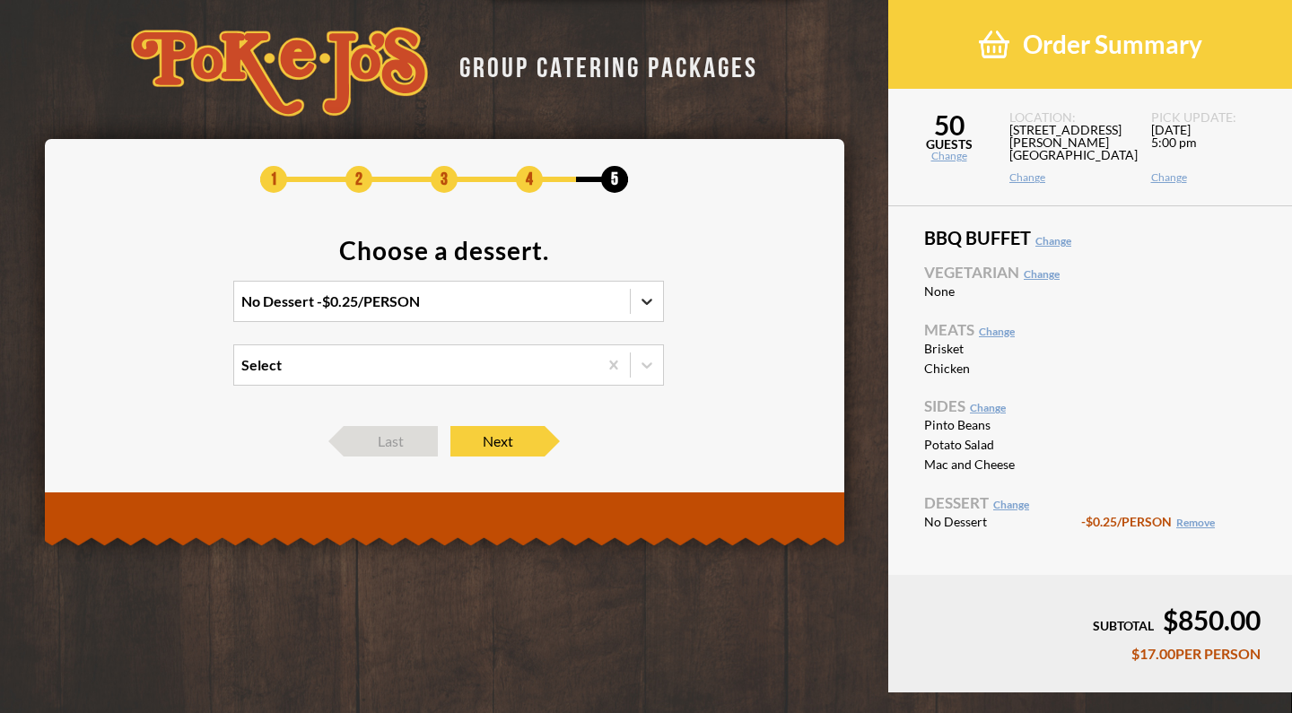
click at [656, 300] on div at bounding box center [647, 301] width 32 height 32
click at [163, 309] on input "option No Dessert, selected. 0 results available. Select is focused , press Dow…" at bounding box center [163, 309] width 0 height 0
click at [541, 331] on div "White Chocolate Macadamia Nut Cookie" at bounding box center [448, 338] width 429 height 25
click at [163, 309] on input "option No Dessert, selected. option White Chocolate Macadamia Nut Cookie focuse…" at bounding box center [163, 309] width 0 height 0
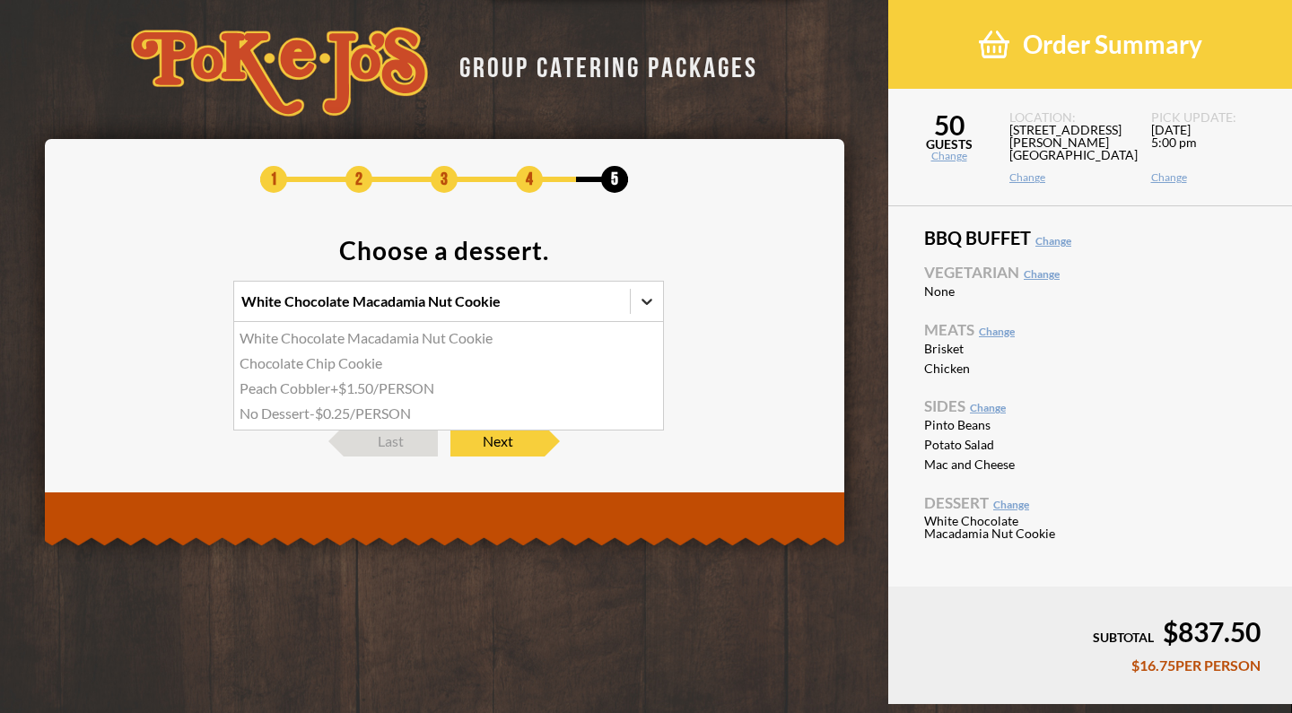
click at [655, 300] on icon at bounding box center [647, 301] width 18 height 18
click at [163, 309] on input "option White Chocolate Macadamia Nut Cookie, selected. option White Chocolate M…" at bounding box center [163, 309] width 0 height 0
click at [439, 423] on div "No Dessert -$0.25/PERSON" at bounding box center [448, 413] width 429 height 25
click at [163, 309] on input "option White Chocolate Macadamia Nut Cookie, selected. option No Dessert focuse…" at bounding box center [163, 309] width 0 height 0
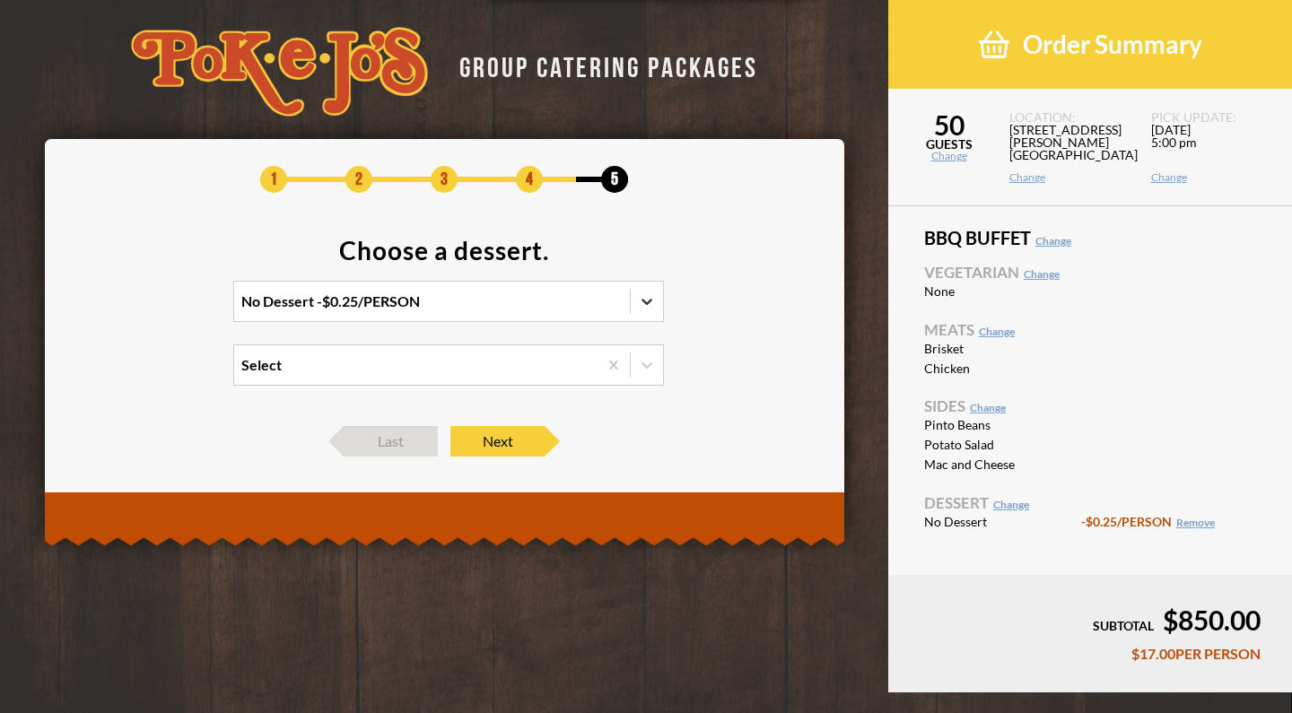
click at [640, 308] on icon at bounding box center [647, 301] width 18 height 18
click at [163, 309] on input "option No Dessert, selected. 0 results available. Select is focused , press Dow…" at bounding box center [163, 309] width 0 height 0
click at [387, 364] on div "Chocolate Chip Cookie" at bounding box center [448, 363] width 429 height 25
click at [163, 309] on input "option No Dessert, selected. option Chocolate Chip Cookie focused, 2 of 4. 4 re…" at bounding box center [163, 309] width 0 height 0
click at [650, 292] on icon at bounding box center [647, 301] width 18 height 18
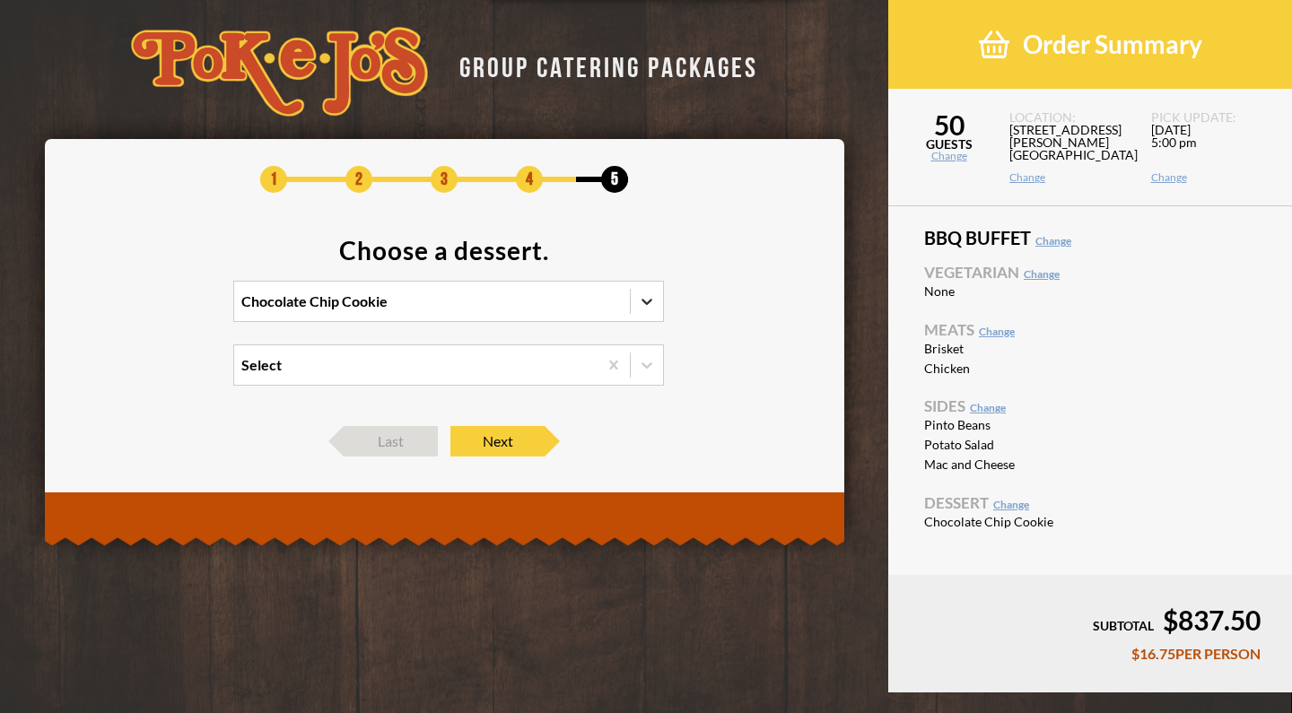
click at [163, 309] on input "option Chocolate Chip Cookie, selected. 0 results available. Select is focused …" at bounding box center [163, 309] width 0 height 0
click at [558, 337] on div "White Chocolate Macadamia Nut Cookie" at bounding box center [448, 338] width 429 height 25
click at [163, 309] on input "option Chocolate Chip Cookie, selected. option White Chocolate Macadamia Nut Co…" at bounding box center [163, 309] width 0 height 0
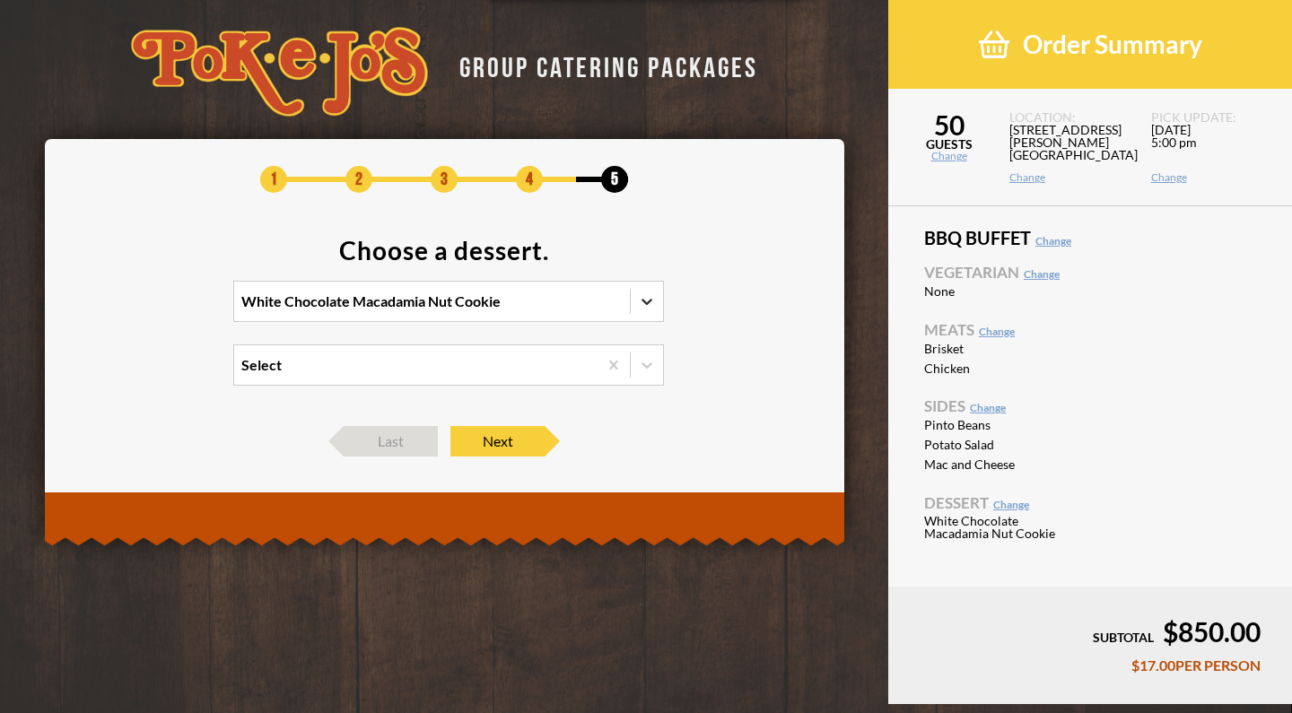
click at [644, 299] on icon at bounding box center [647, 301] width 18 height 18
click at [163, 309] on input "option White Chocolate Macadamia Nut Cookie, selected. 0 results available. Sel…" at bounding box center [163, 309] width 0 height 0
click at [347, 415] on div "No Dessert -$0.25/PERSON" at bounding box center [448, 413] width 429 height 25
click at [163, 309] on input "option White Chocolate Macadamia Nut Cookie, selected. option No Dessert focuse…" at bounding box center [163, 309] width 0 height 0
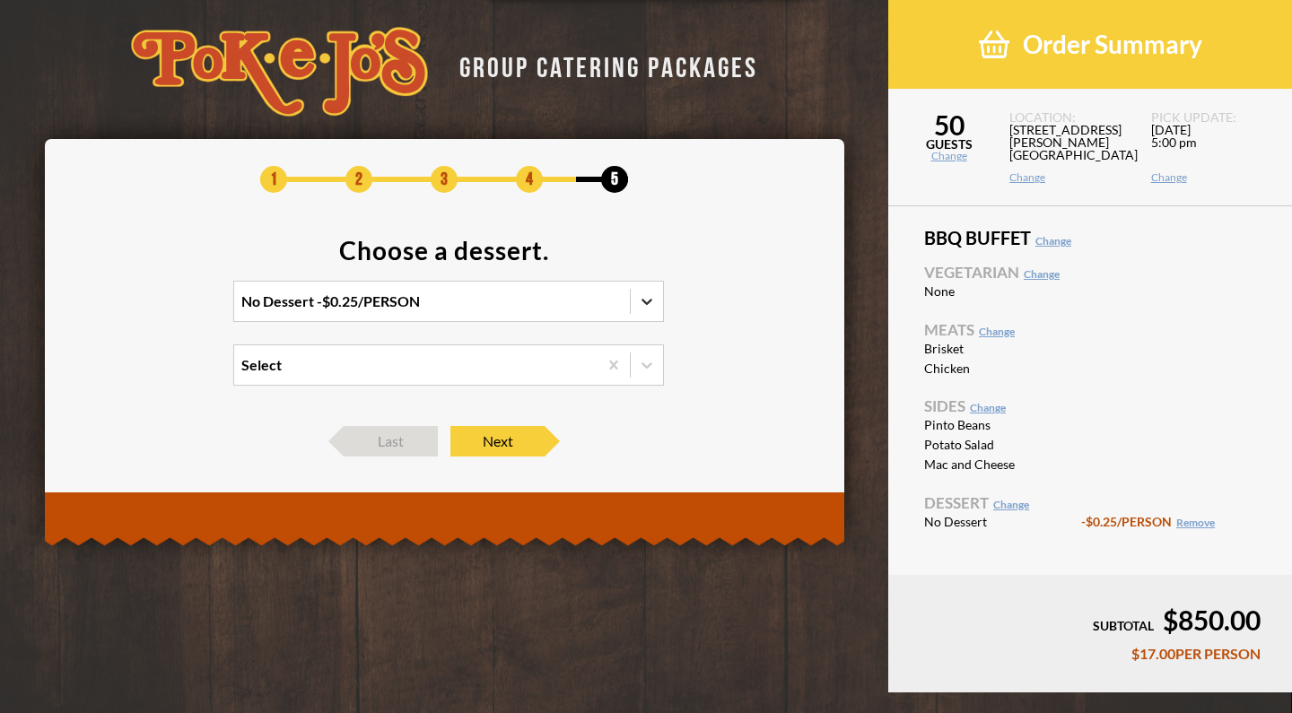
click at [648, 302] on icon at bounding box center [646, 302] width 11 height 6
click at [163, 309] on input "option No Dessert, selected. 0 results available. Select is focused , press Dow…" at bounding box center [163, 309] width 0 height 0
click at [563, 334] on div "White Chocolate Macadamia Nut Cookie" at bounding box center [448, 338] width 429 height 25
click at [163, 309] on input "option No Dessert, selected. option White Chocolate Macadamia Nut Cookie focuse…" at bounding box center [163, 309] width 0 height 0
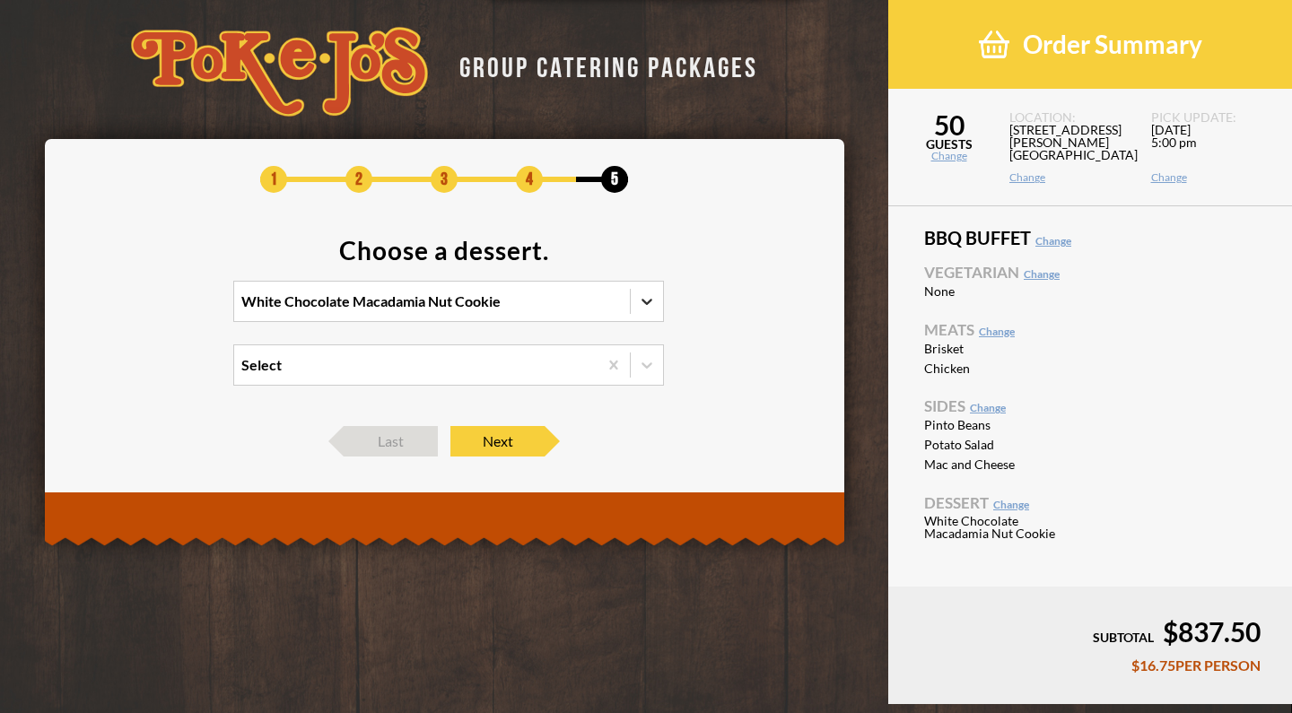
click at [644, 301] on icon at bounding box center [646, 302] width 11 height 6
click at [163, 309] on input "option White Chocolate Macadamia Nut Cookie, selected. 0 results available. Sel…" at bounding box center [163, 309] width 0 height 0
click at [480, 414] on div "No Dessert -$0.25/PERSON" at bounding box center [448, 413] width 429 height 25
click at [163, 309] on input "option White Chocolate Macadamia Nut Cookie, selected. option No Dessert focuse…" at bounding box center [163, 309] width 0 height 0
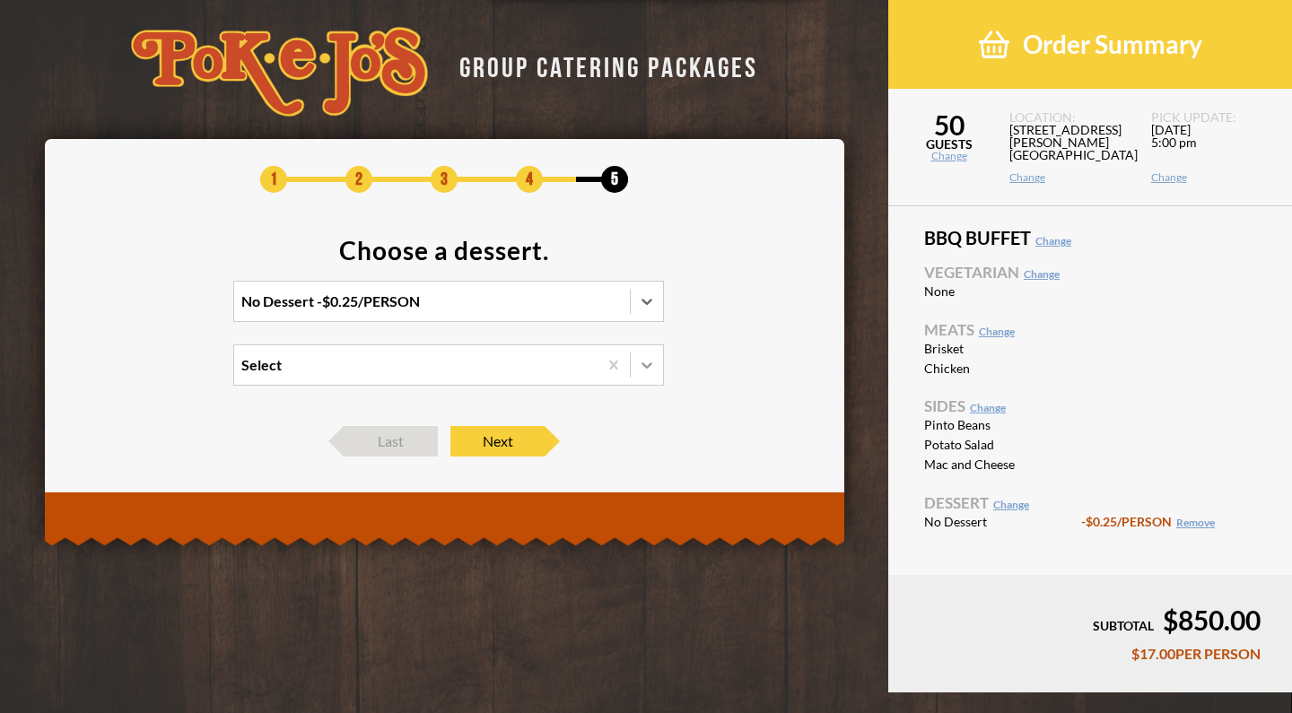
click at [657, 374] on div at bounding box center [647, 365] width 32 height 32
click at [163, 373] on input "Select" at bounding box center [163, 373] width 0 height 0
click at [698, 435] on footer "Last Next" at bounding box center [444, 441] width 745 height 30
click at [648, 299] on icon at bounding box center [647, 301] width 18 height 18
click at [163, 309] on input "option No Dessert, selected. option White Chocolate Macadamia Nut Cookie focuse…" at bounding box center [163, 309] width 0 height 0
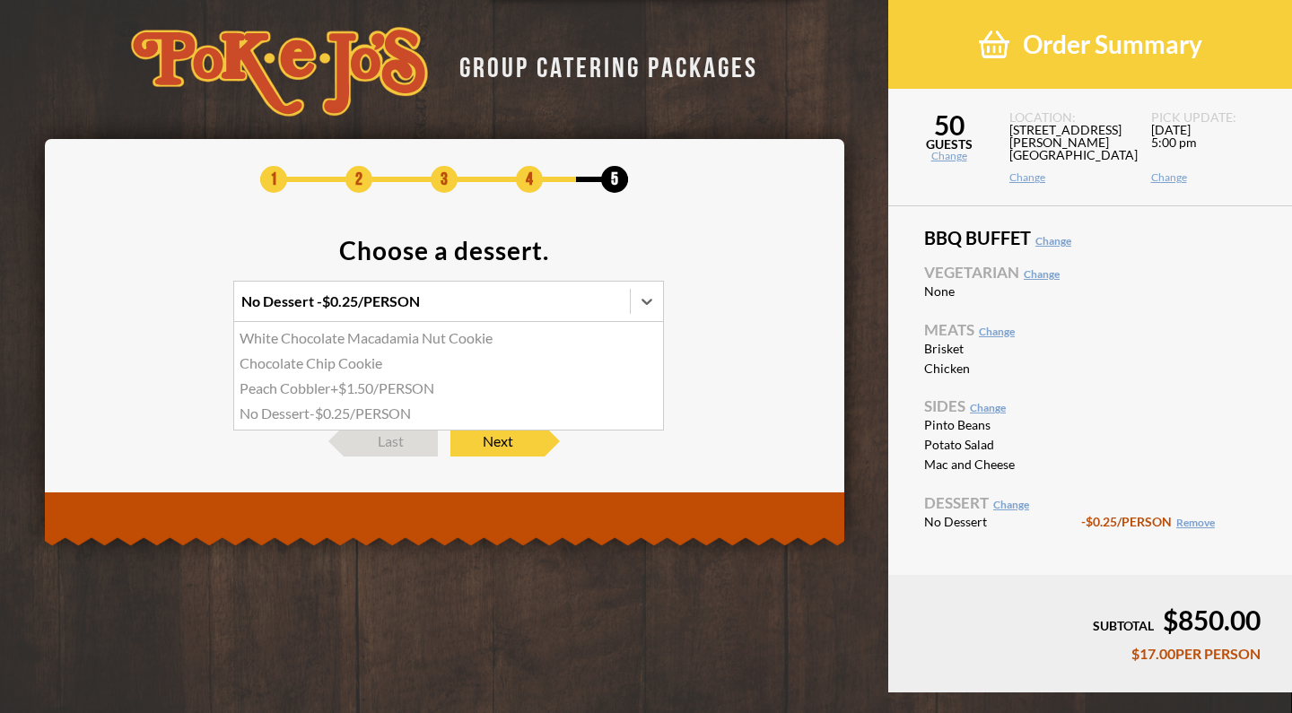
click at [478, 340] on div "White Chocolate Macadamia Nut Cookie" at bounding box center [448, 338] width 429 height 25
click at [163, 309] on input "option No Dessert, selected. option White Chocolate Macadamia Nut Cookie focuse…" at bounding box center [163, 309] width 0 height 0
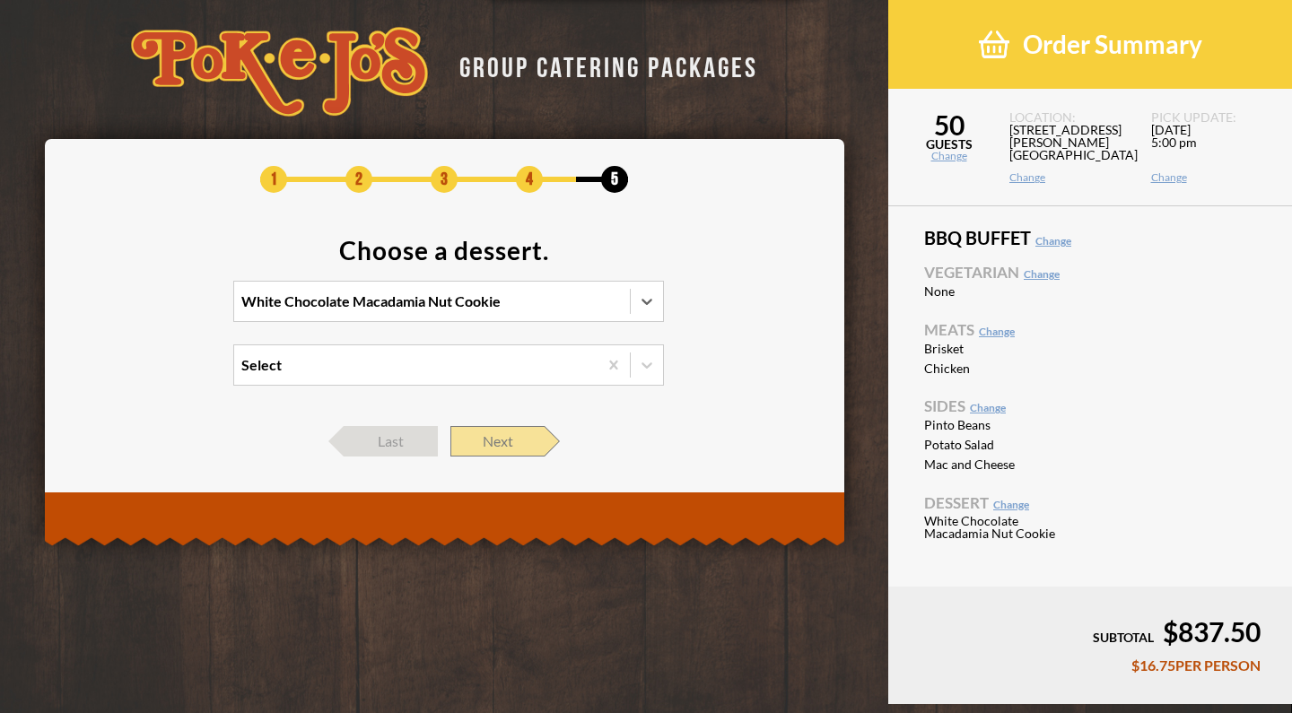
click at [496, 451] on span "Next" at bounding box center [497, 441] width 94 height 30
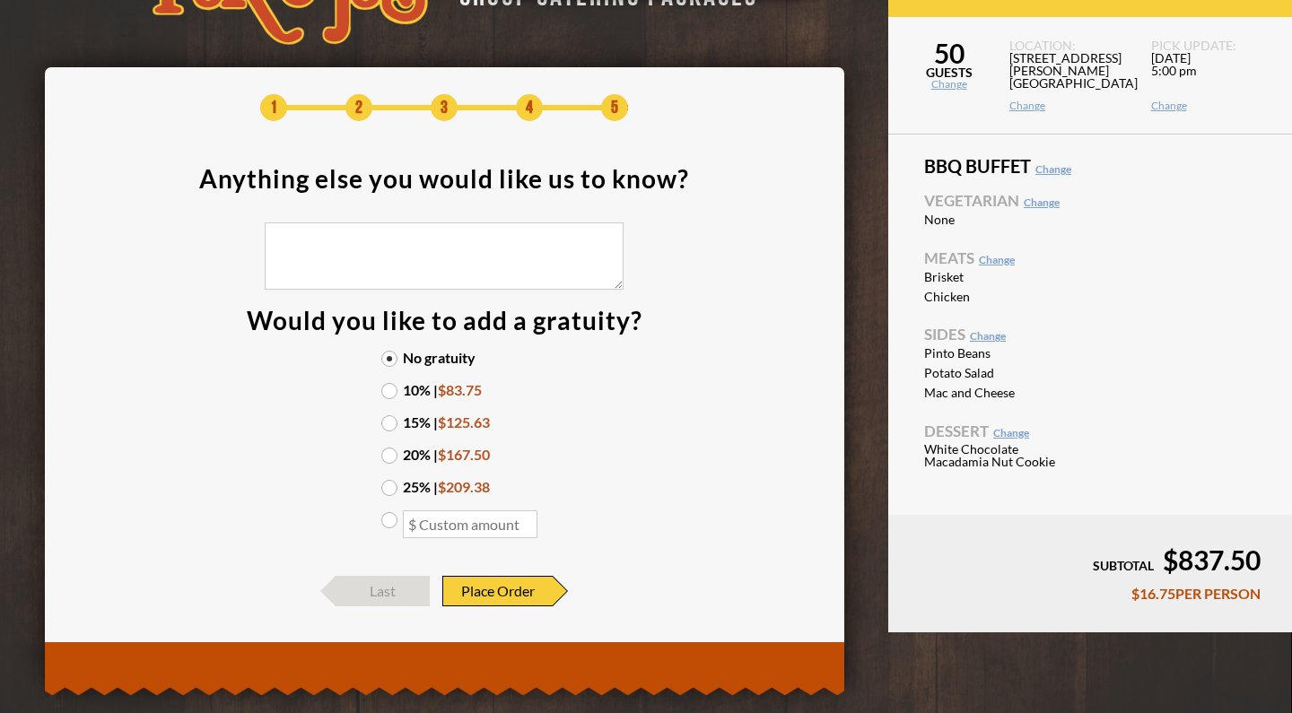
scroll to position [64, 0]
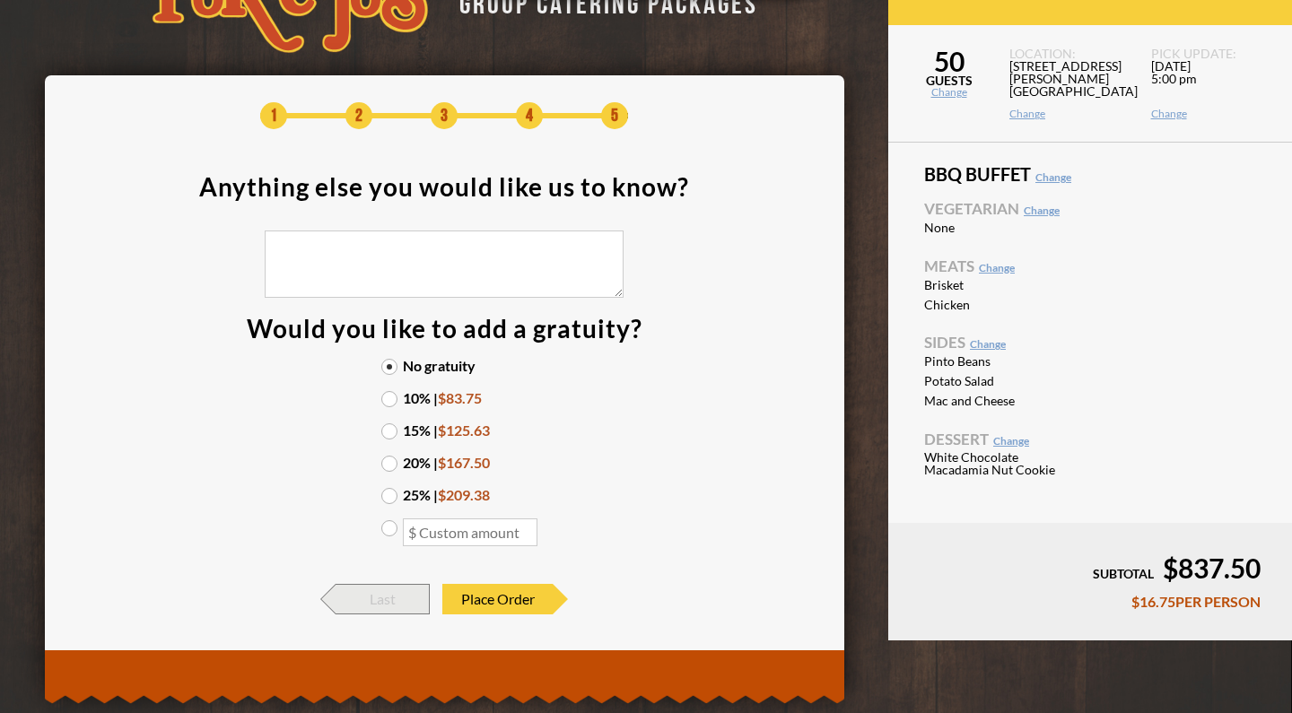
click at [375, 595] on span "Last" at bounding box center [382, 599] width 94 height 30
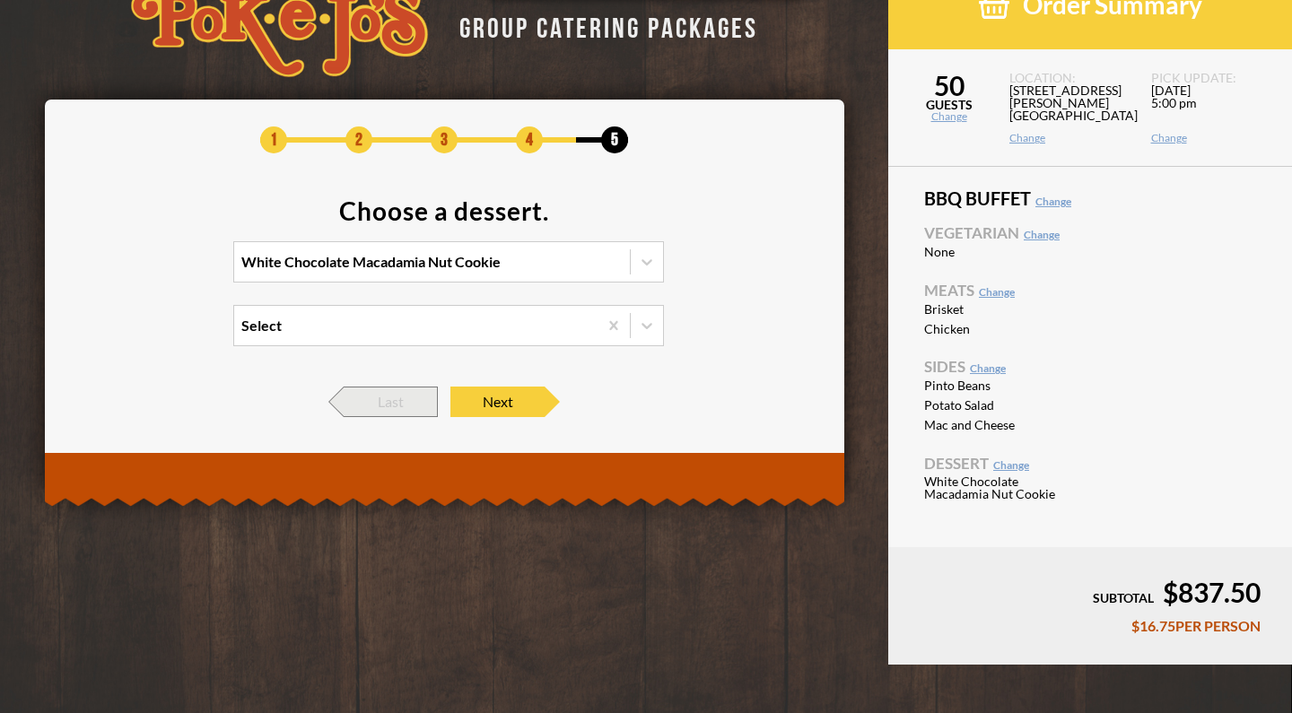
click at [405, 387] on span "Last" at bounding box center [391, 402] width 94 height 30
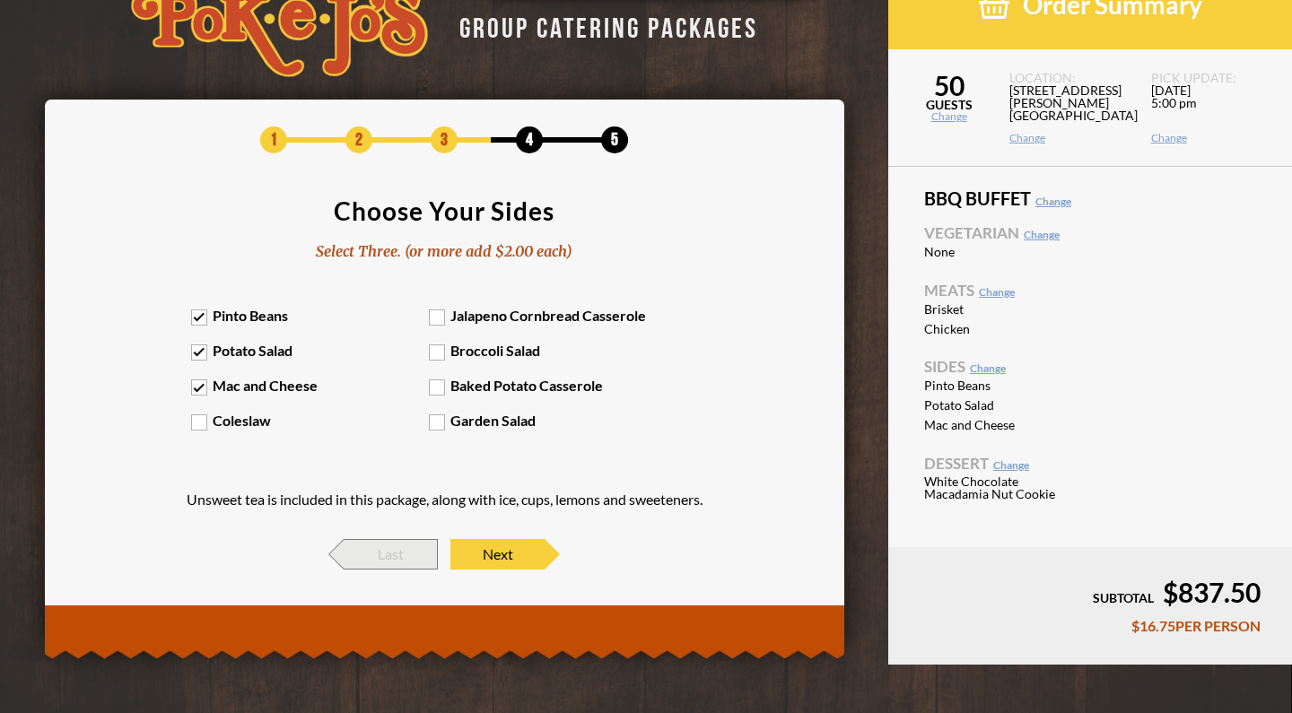
click at [385, 564] on span "Last" at bounding box center [391, 554] width 94 height 30
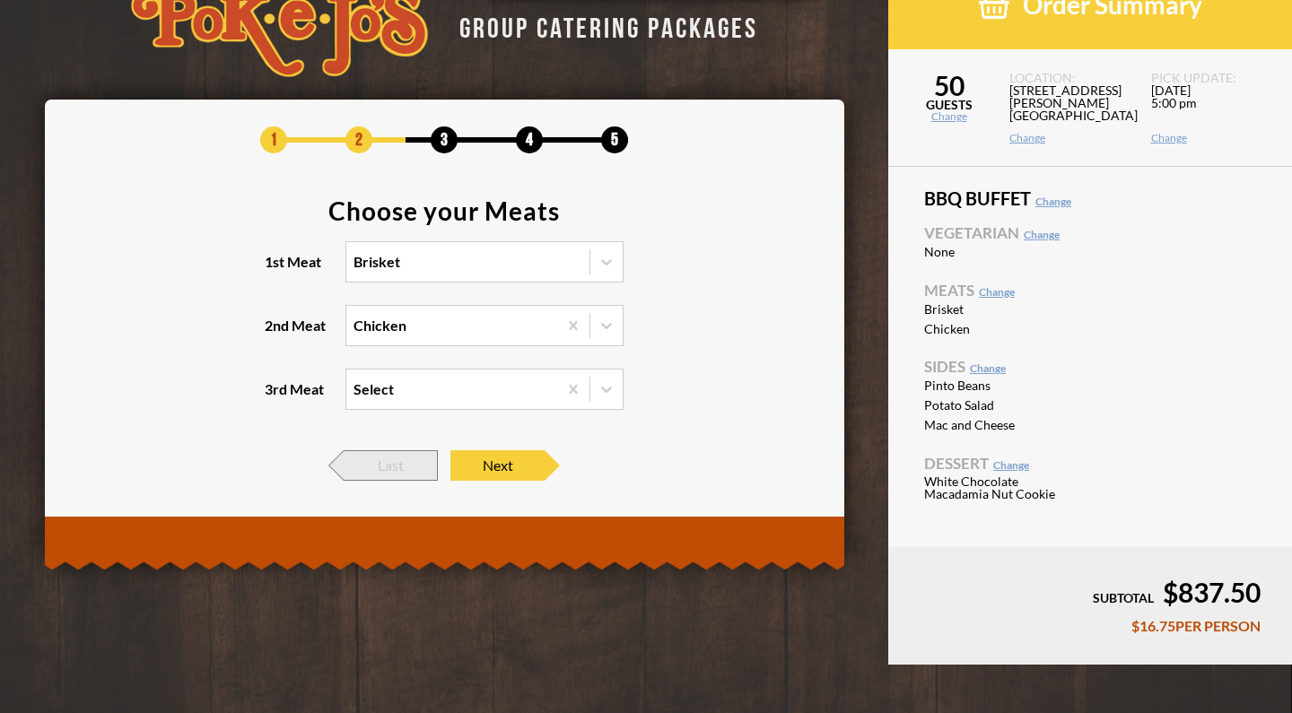
click at [390, 460] on span "Last" at bounding box center [391, 465] width 94 height 30
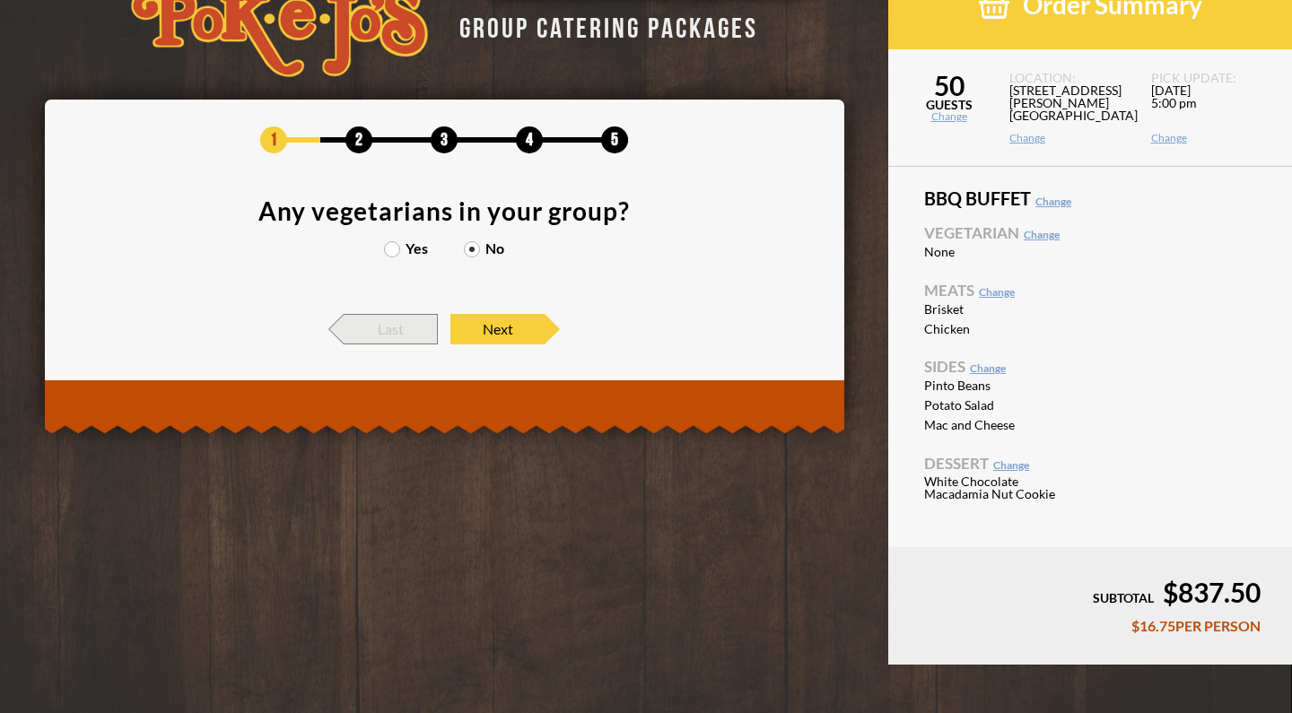
click at [395, 337] on span "Last" at bounding box center [391, 329] width 94 height 30
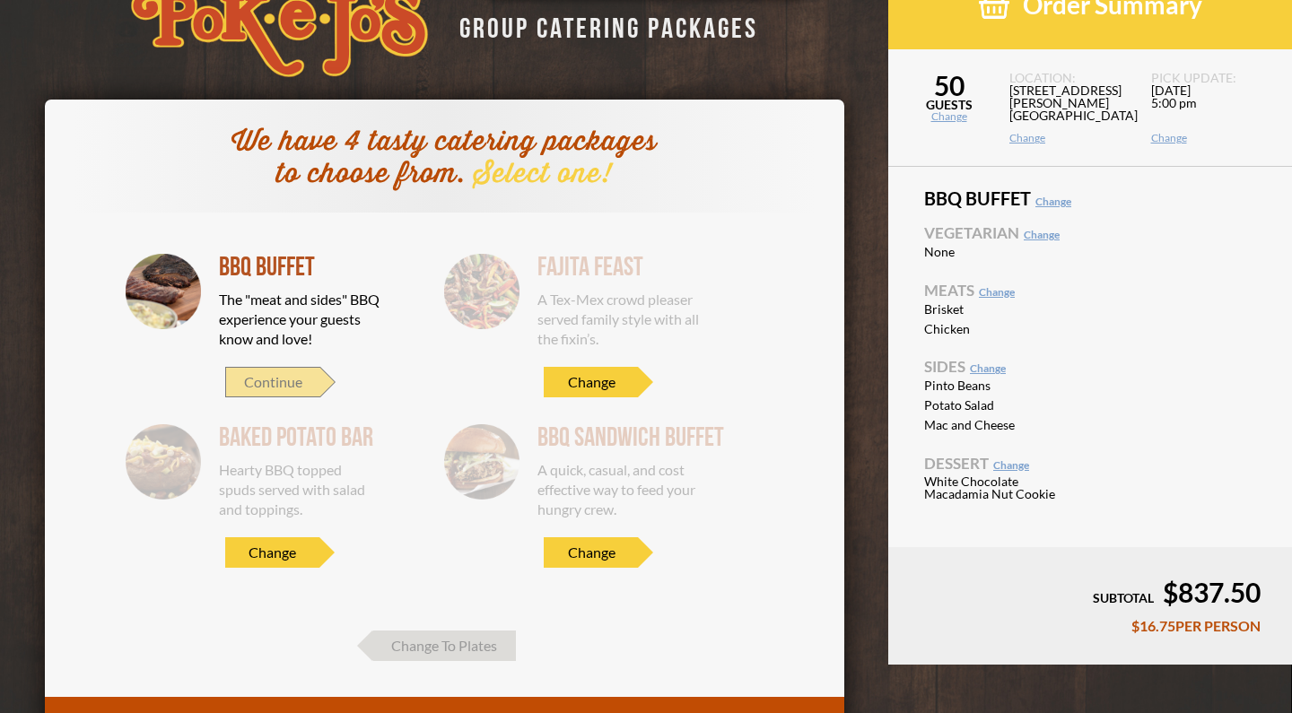
click at [290, 378] on span "Continue" at bounding box center [272, 382] width 95 height 30
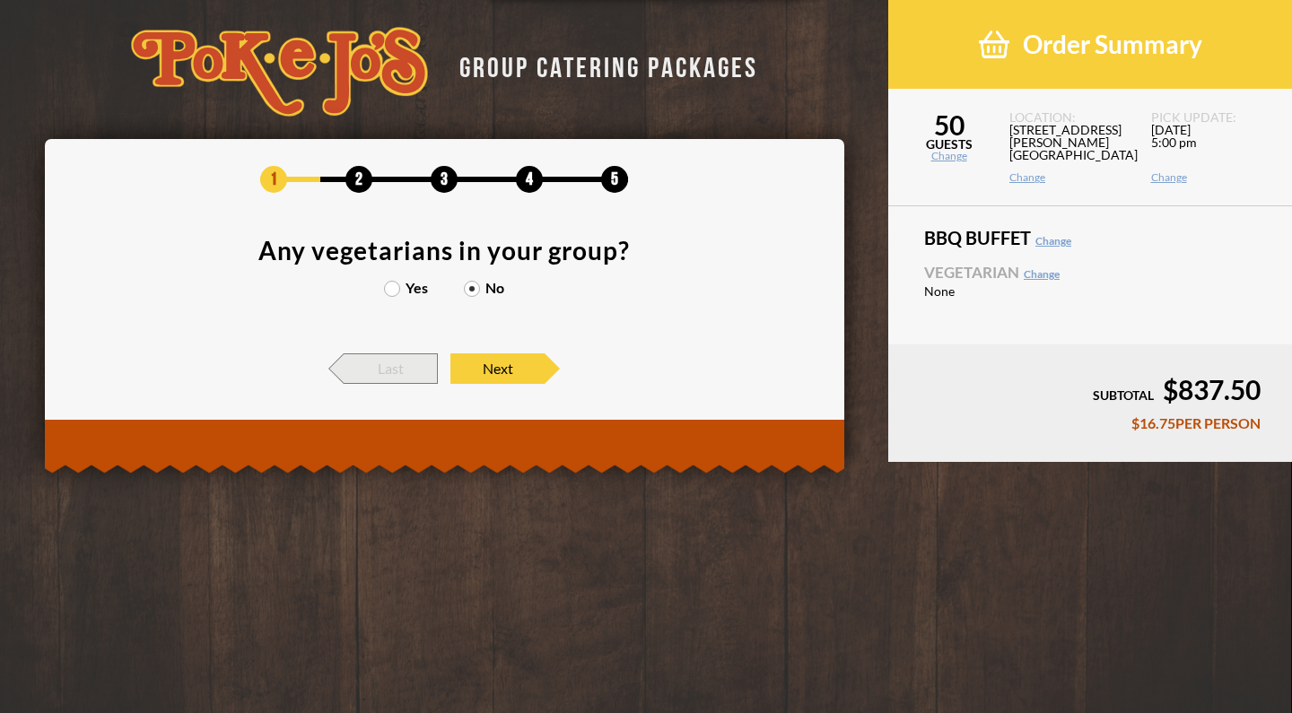
click at [384, 371] on span "Last" at bounding box center [391, 368] width 94 height 30
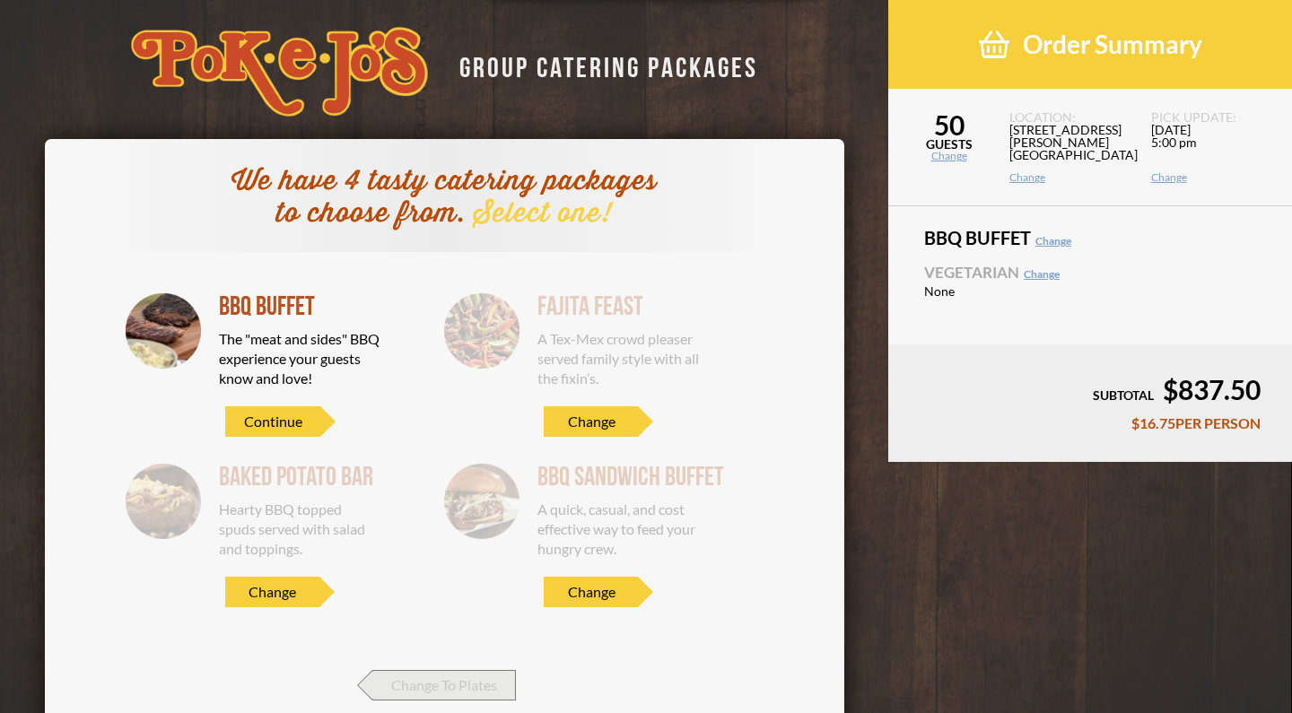
click at [431, 689] on span "Change To Plates" at bounding box center [444, 685] width 143 height 30
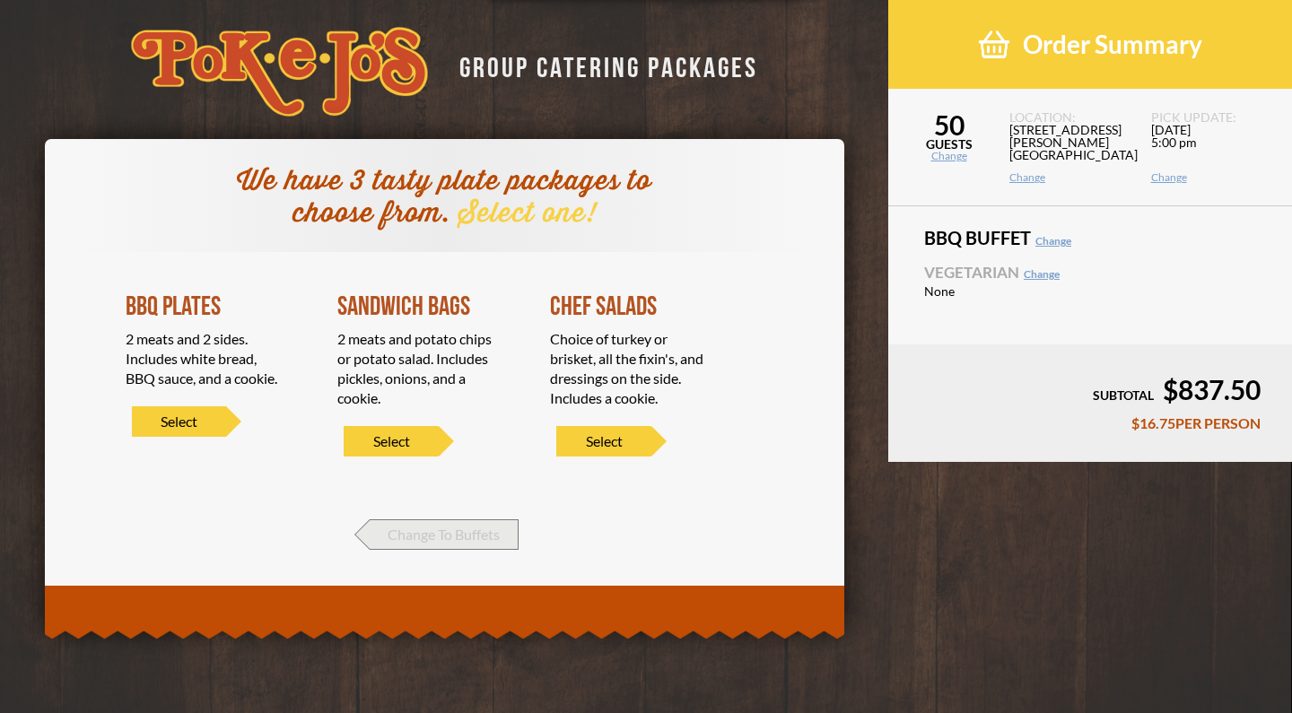
click at [422, 527] on span "Change To Buffets" at bounding box center [444, 534] width 149 height 30
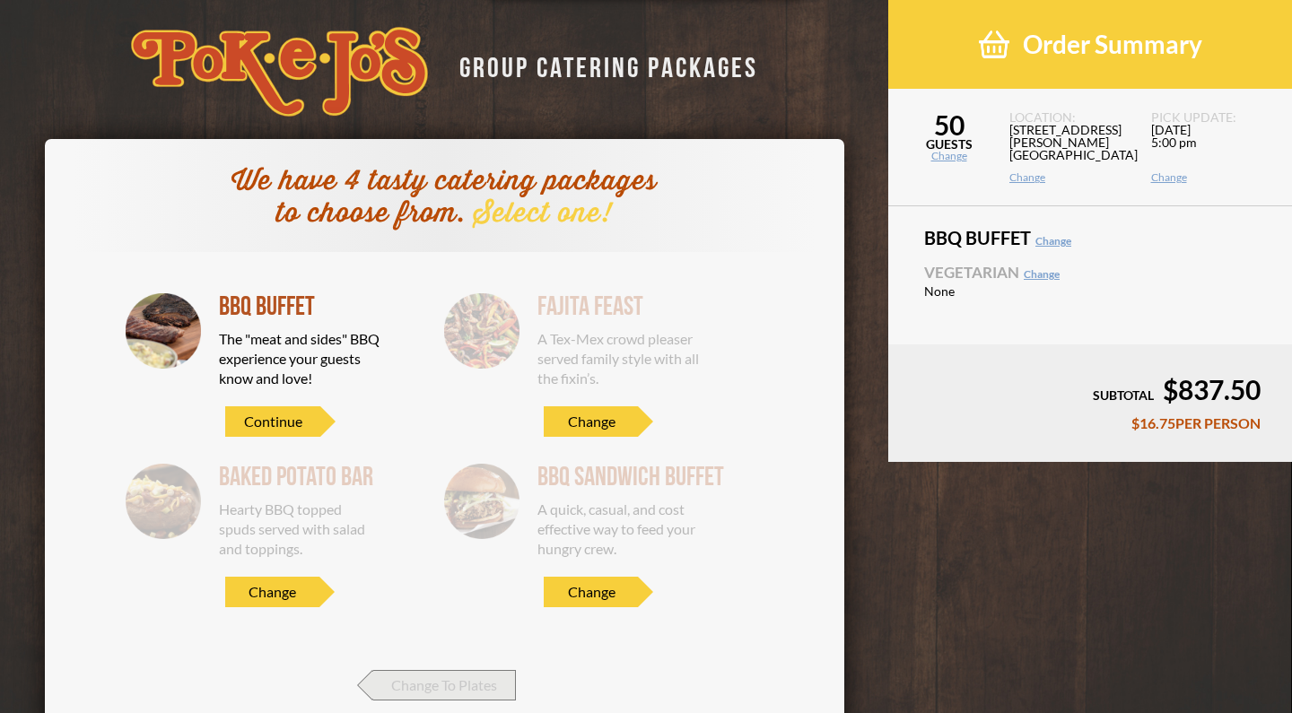
click at [428, 677] on span "Change To Plates" at bounding box center [444, 685] width 143 height 30
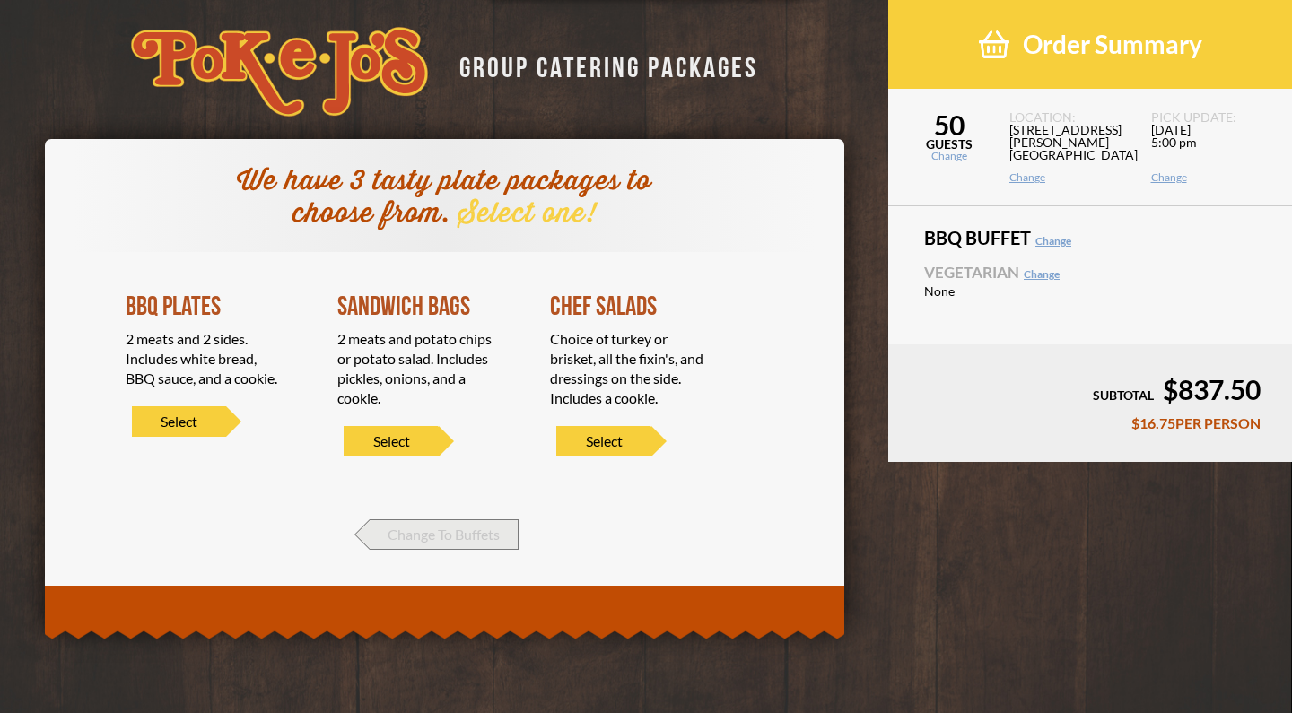
click at [429, 541] on span "Change To Buffets" at bounding box center [444, 534] width 149 height 30
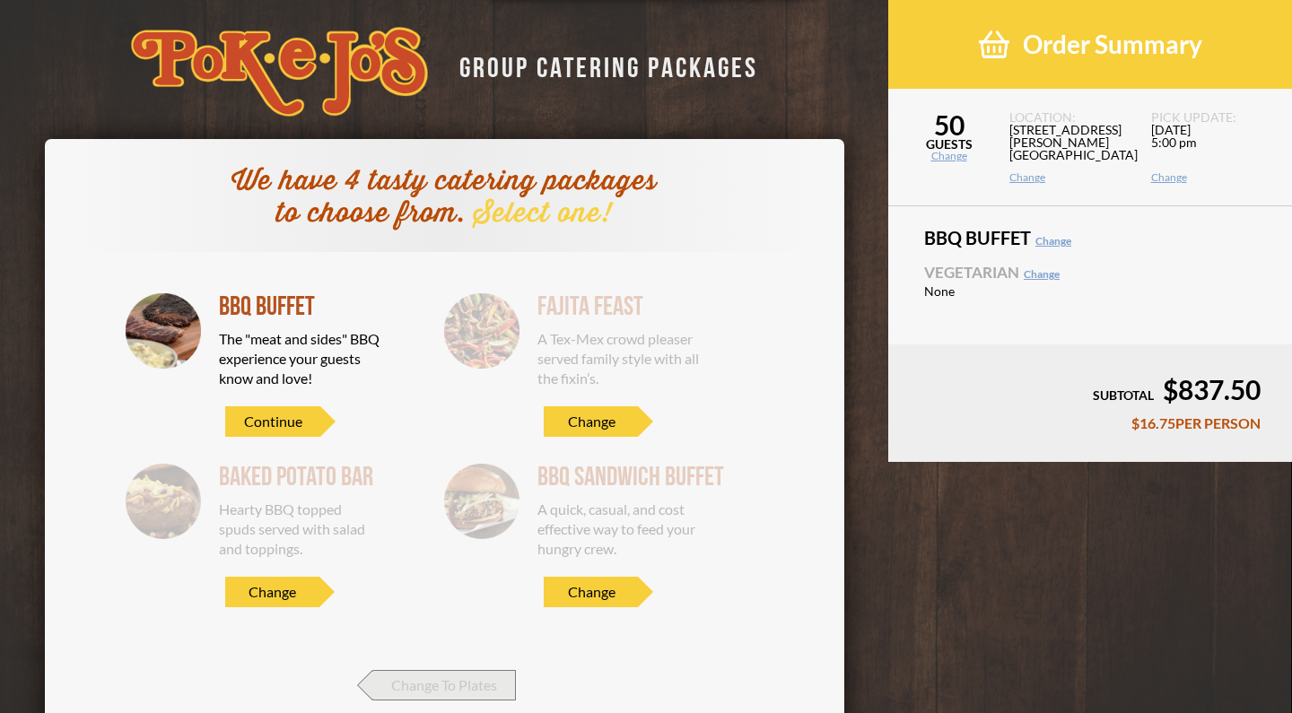
click at [434, 687] on span "Change To Plates" at bounding box center [444, 685] width 143 height 30
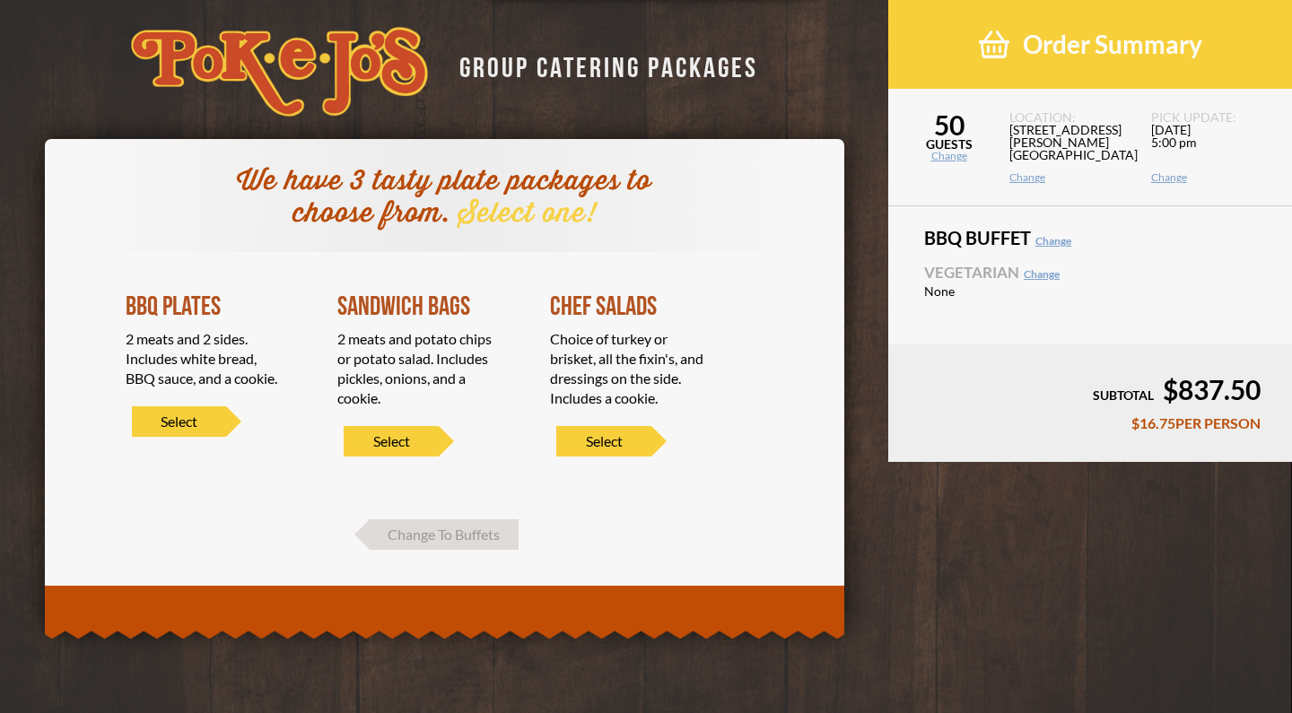
click at [947, 152] on link "Change" at bounding box center [948, 156] width 121 height 11
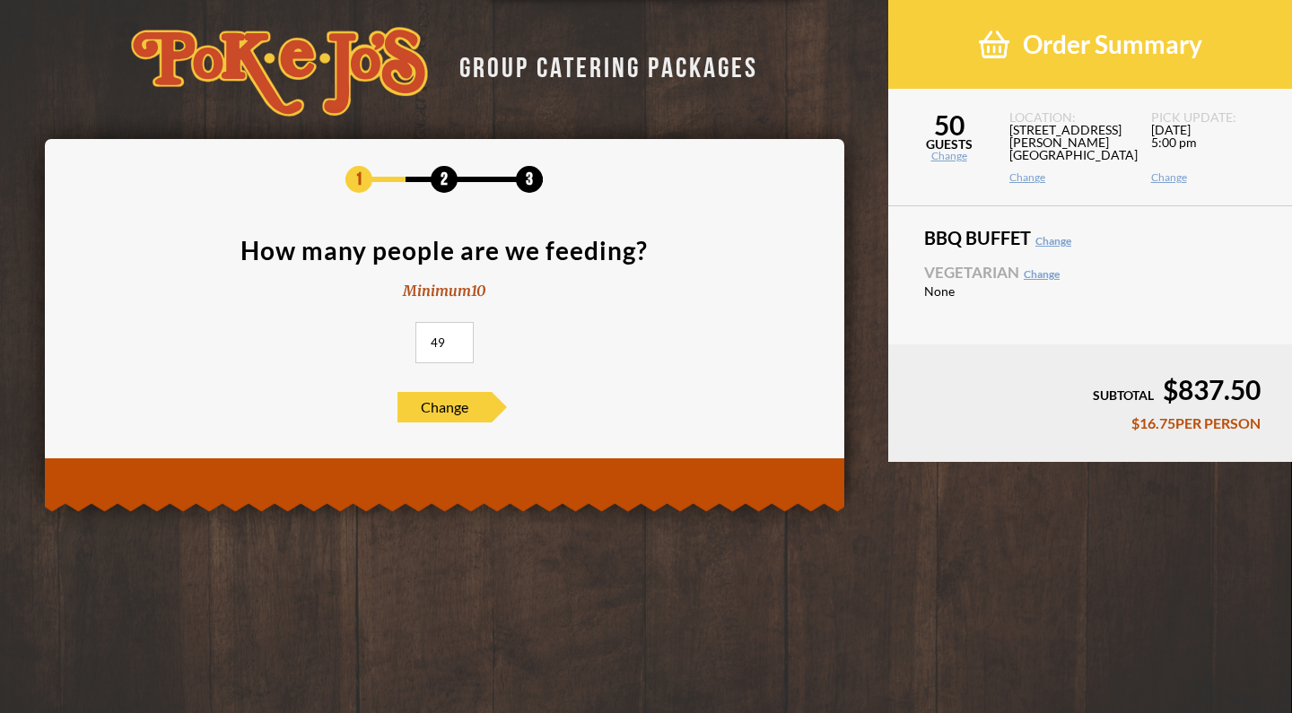
click at [459, 344] on input "49" at bounding box center [444, 342] width 58 height 41
click at [459, 344] on input "48" at bounding box center [444, 342] width 58 height 41
click at [459, 344] on input "47" at bounding box center [444, 342] width 58 height 41
click at [459, 344] on input "46" at bounding box center [444, 342] width 58 height 41
click at [459, 344] on input "45" at bounding box center [444, 342] width 58 height 41
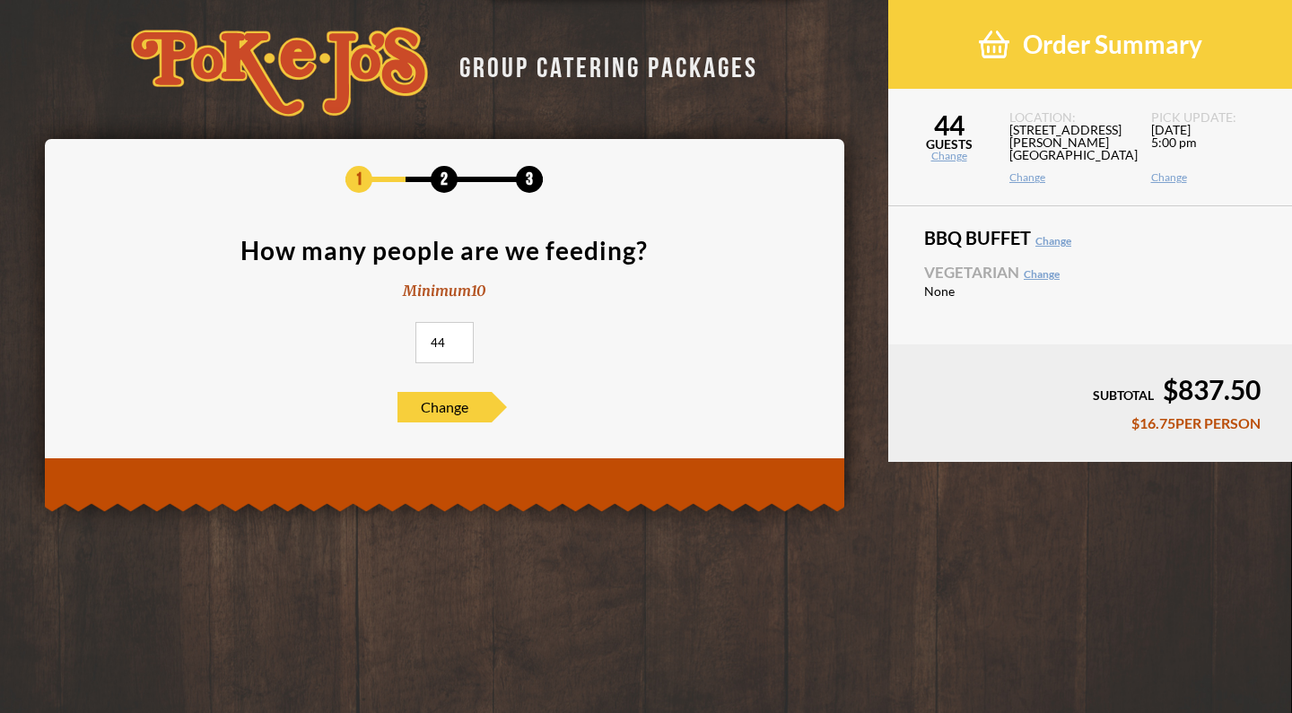
click at [459, 344] on input "44" at bounding box center [444, 342] width 58 height 41
click at [459, 344] on input "43" at bounding box center [444, 342] width 58 height 41
click at [459, 344] on input "42" at bounding box center [444, 342] width 58 height 41
click at [459, 344] on input "41" at bounding box center [444, 342] width 58 height 41
type input "40"
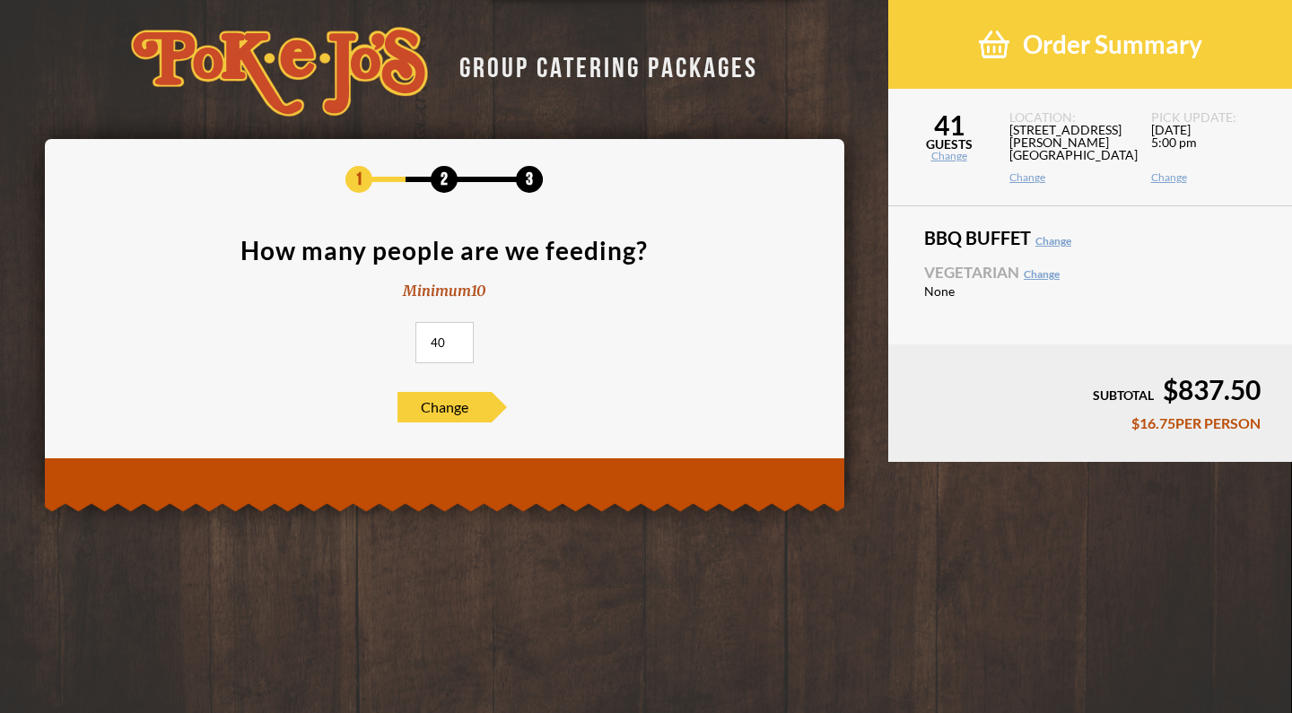
click at [459, 344] on input "40" at bounding box center [444, 342] width 58 height 41
click at [463, 399] on span "Change" at bounding box center [444, 407] width 94 height 30
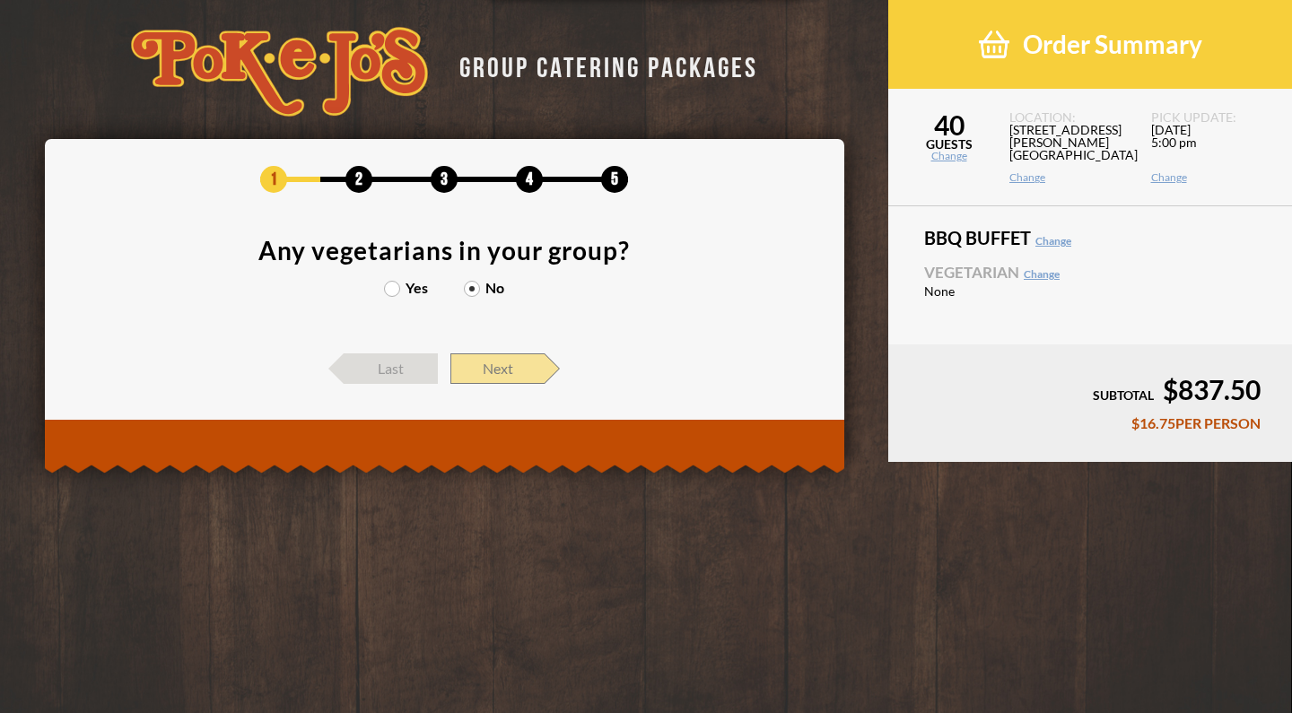
click at [506, 370] on span "Next" at bounding box center [497, 368] width 94 height 30
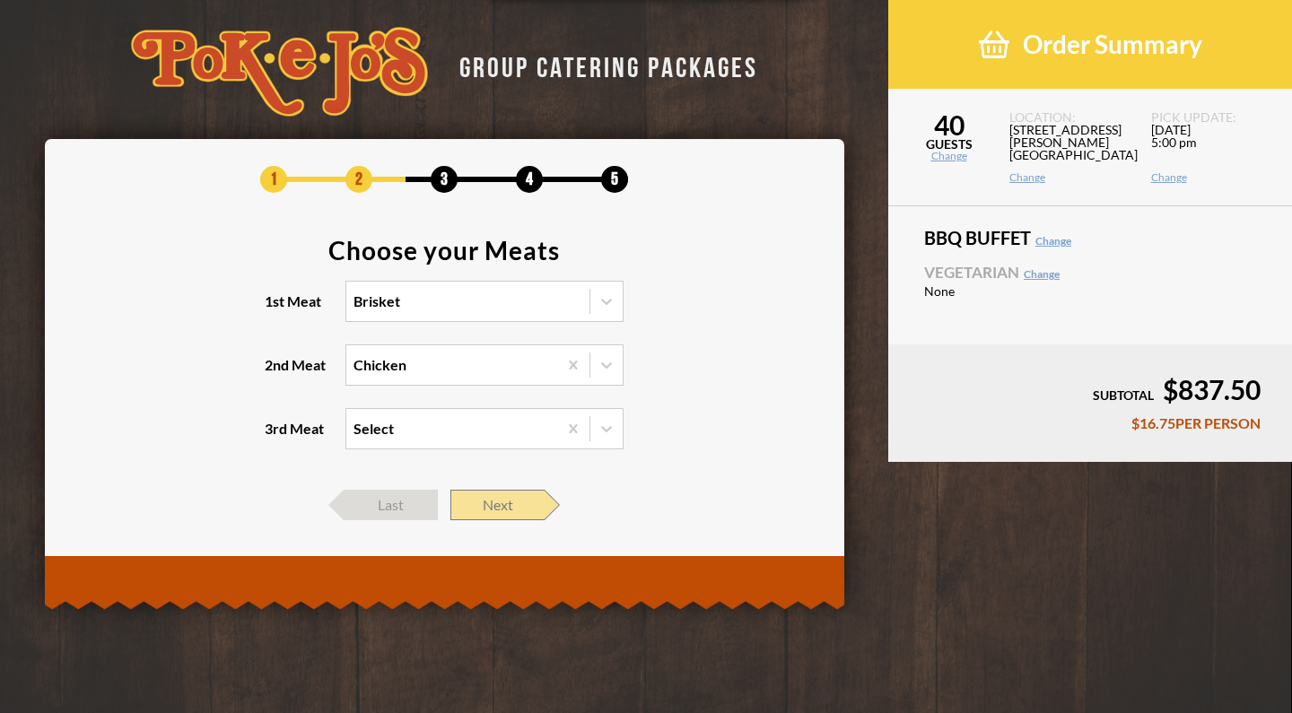
click at [537, 508] on span "Next" at bounding box center [497, 505] width 94 height 30
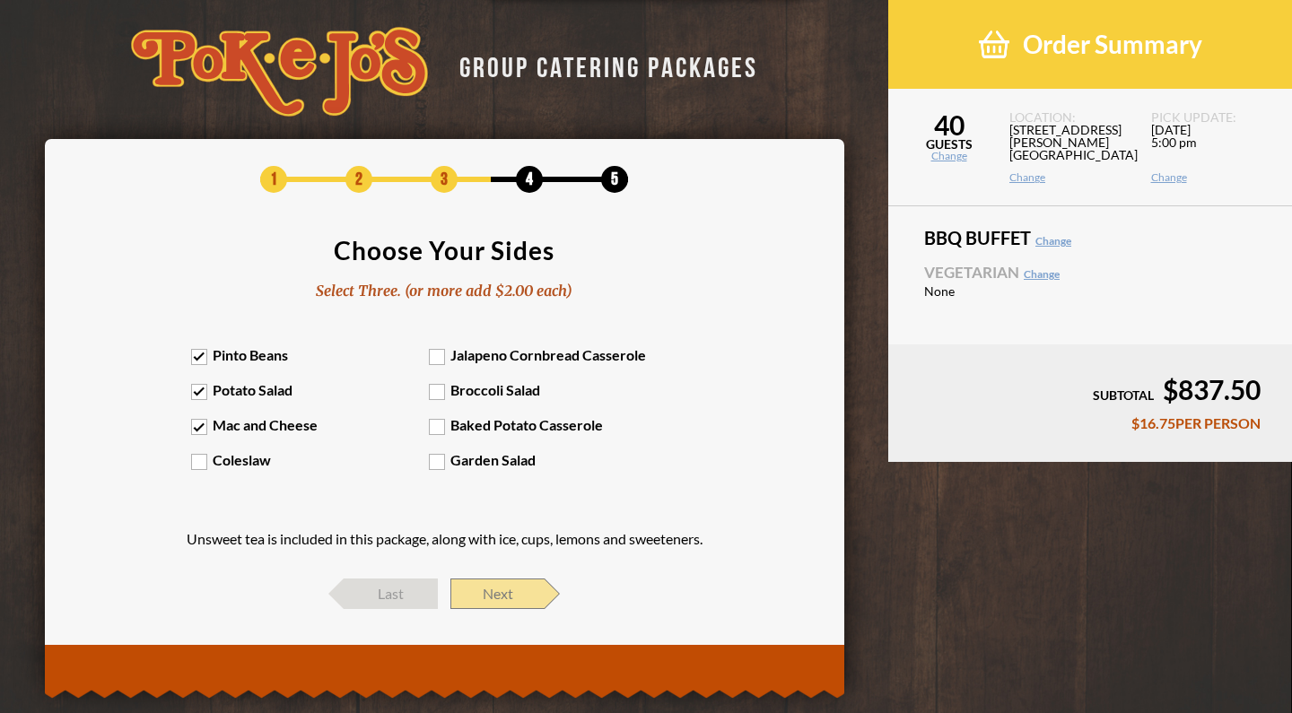
click at [518, 590] on span "Next" at bounding box center [497, 594] width 94 height 30
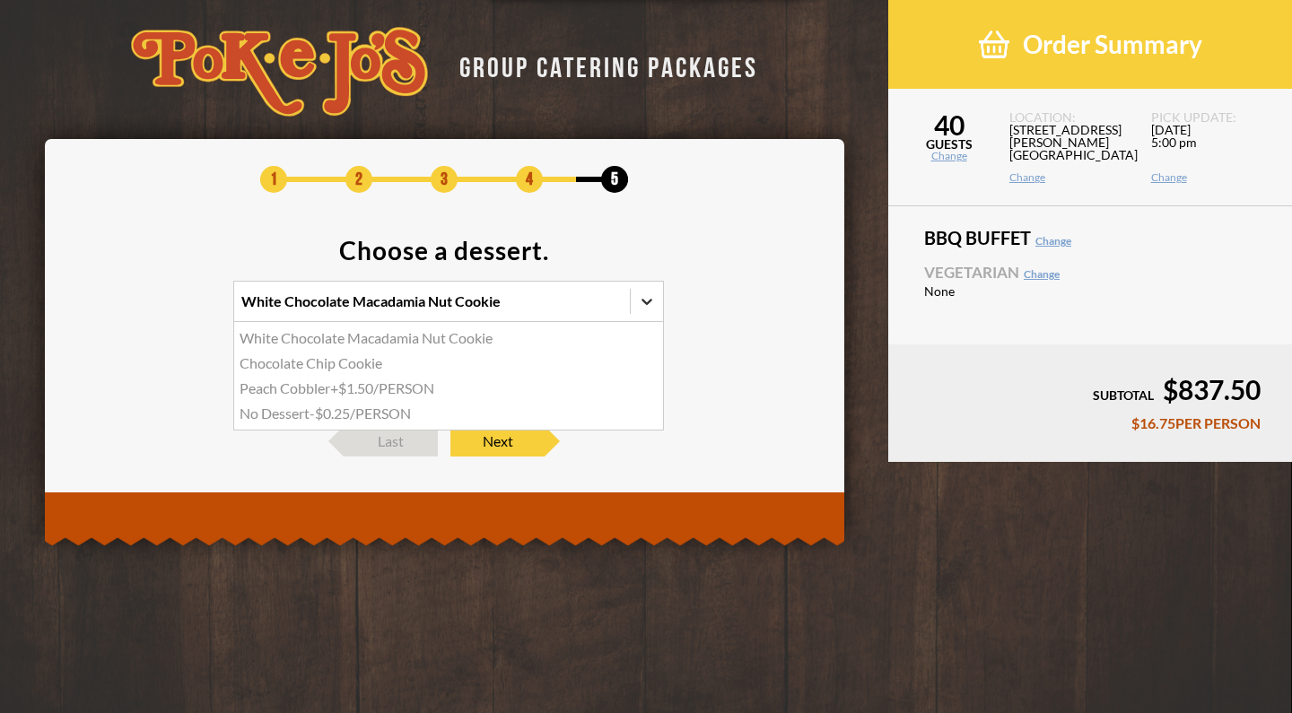
click at [647, 301] on icon at bounding box center [647, 301] width 18 height 18
click at [163, 309] on input "option White Chocolate Macadamia Nut Cookie focused, 1 of 4. 4 results availabl…" at bounding box center [163, 309] width 0 height 0
click at [449, 415] on div "No Dessert -$0.25/PERSON" at bounding box center [448, 413] width 429 height 25
click at [163, 309] on input "option No Dessert focused, 4 of 4. 4 results available. Use Up and Down to choo…" at bounding box center [163, 309] width 0 height 0
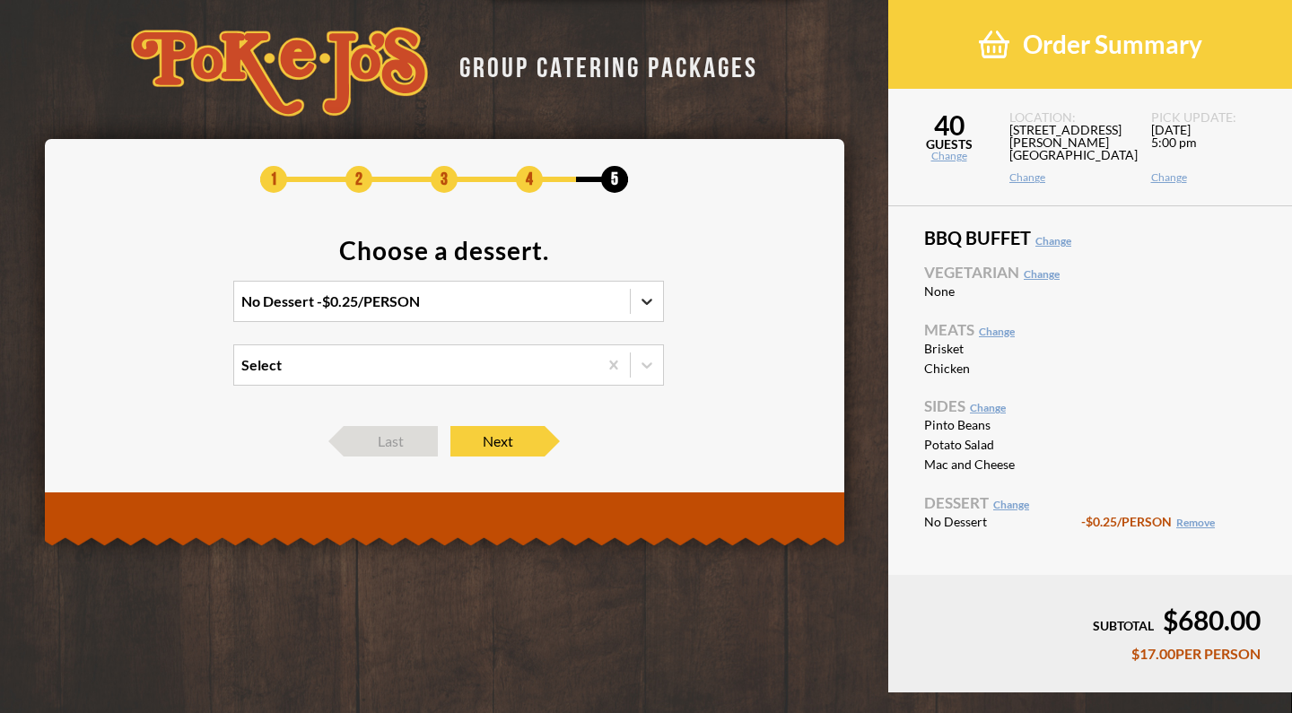
click at [653, 300] on icon at bounding box center [647, 301] width 18 height 18
click at [163, 309] on input "option No Dessert, selected. 0 results available. Select is focused , press Dow…" at bounding box center [163, 309] width 0 height 0
click at [433, 344] on div "White Chocolate Macadamia Nut Cookie" at bounding box center [448, 338] width 429 height 25
click at [163, 309] on input "option No Dessert, selected. option White Chocolate Macadamia Nut Cookie focuse…" at bounding box center [163, 309] width 0 height 0
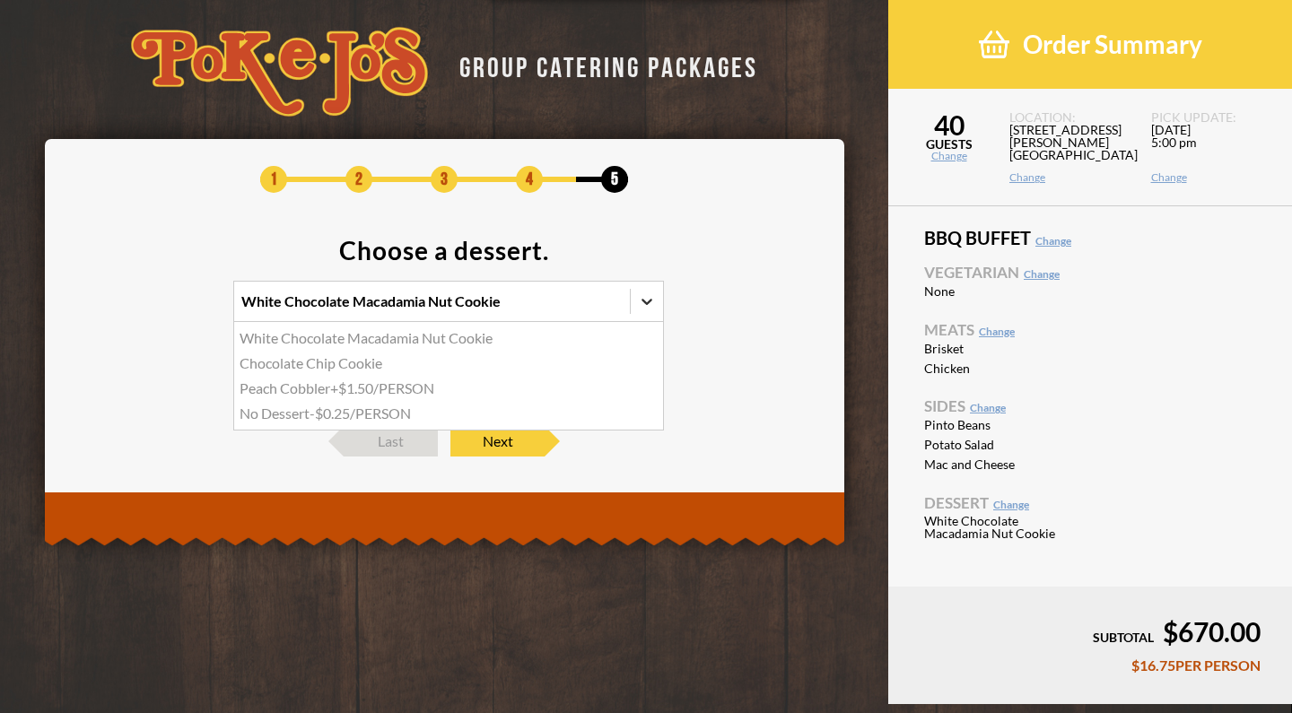
click at [648, 301] on icon at bounding box center [646, 302] width 11 height 6
click at [163, 309] on input "option White Chocolate Macadamia Nut Cookie, selected. option White Chocolate M…" at bounding box center [163, 309] width 0 height 0
click at [483, 414] on div "No Dessert -$0.25/PERSON" at bounding box center [448, 413] width 429 height 25
click at [163, 309] on input "option White Chocolate Macadamia Nut Cookie, selected. option No Dessert focuse…" at bounding box center [163, 309] width 0 height 0
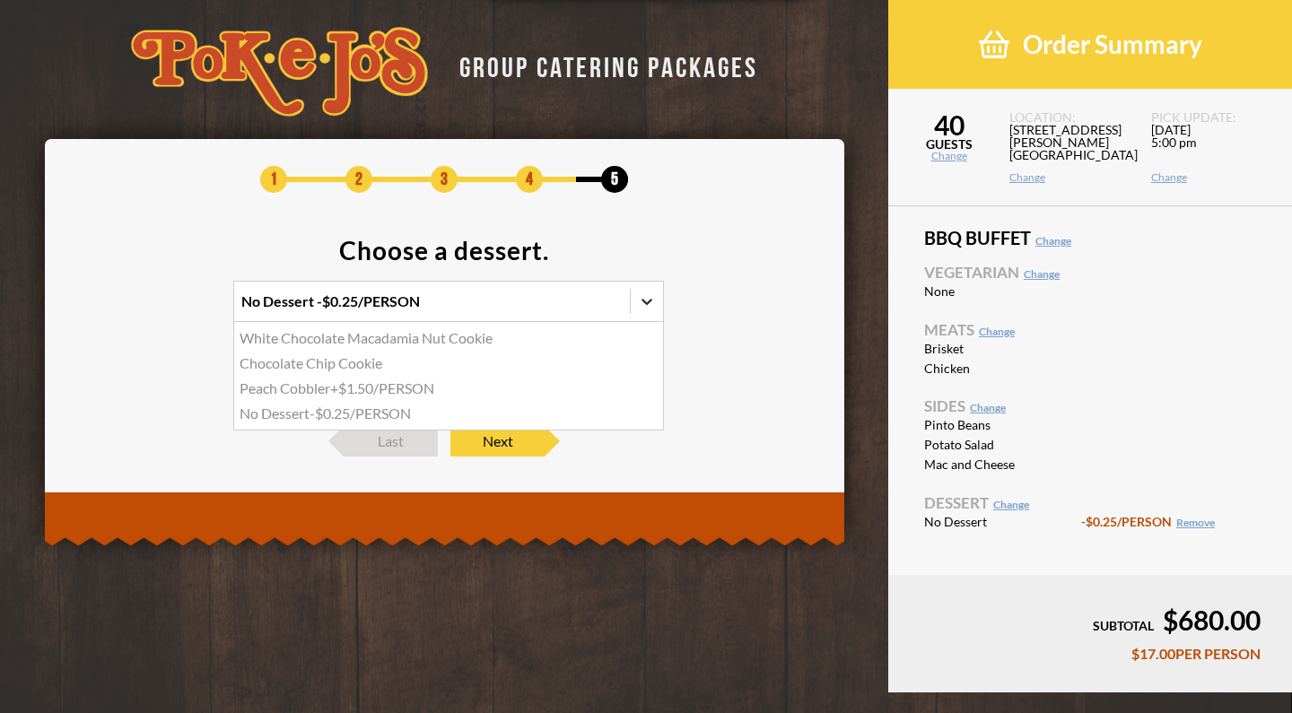
click at [650, 306] on icon at bounding box center [647, 301] width 18 height 18
click at [163, 309] on input "option No Dessert, selected. option White Chocolate Macadamia Nut Cookie focuse…" at bounding box center [163, 309] width 0 height 0
click at [564, 346] on div "White Chocolate Macadamia Nut Cookie" at bounding box center [448, 338] width 429 height 25
click at [163, 309] on input "option No Dessert, selected. option White Chocolate Macadamia Nut Cookie focuse…" at bounding box center [163, 309] width 0 height 0
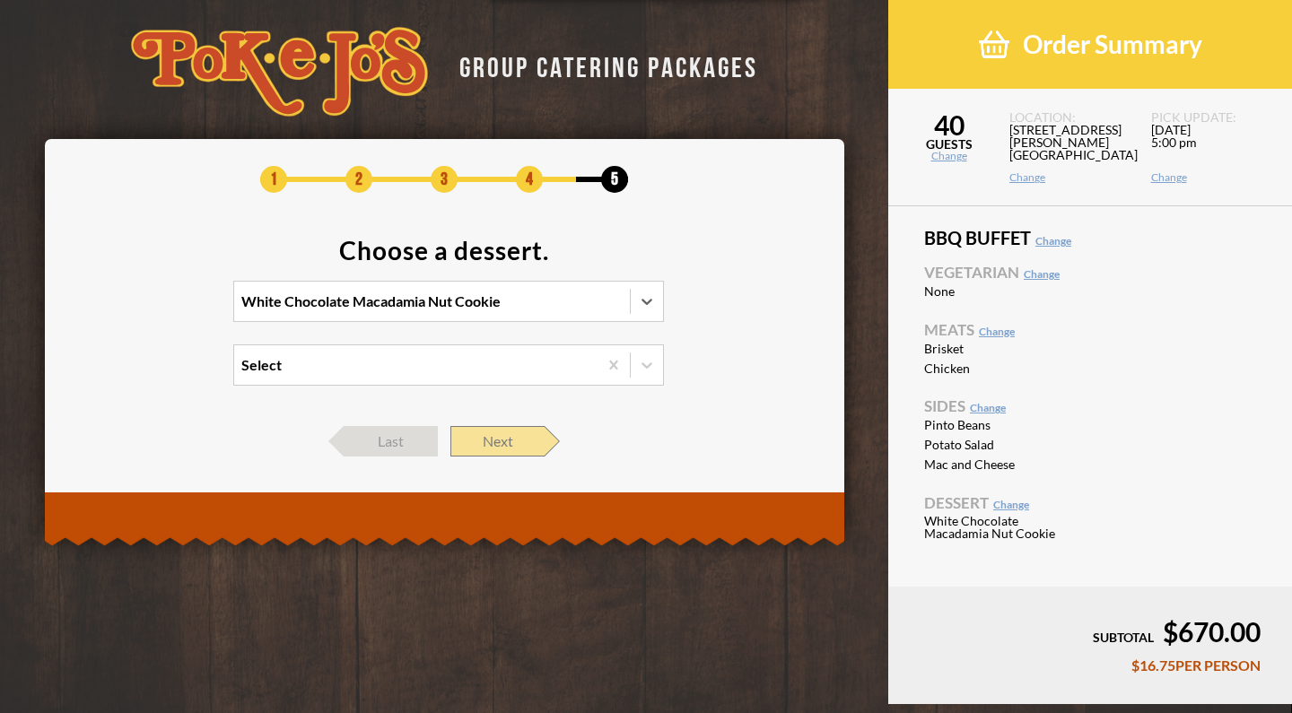
click at [511, 446] on span "Next" at bounding box center [497, 441] width 94 height 30
